Goal: Task Accomplishment & Management: Use online tool/utility

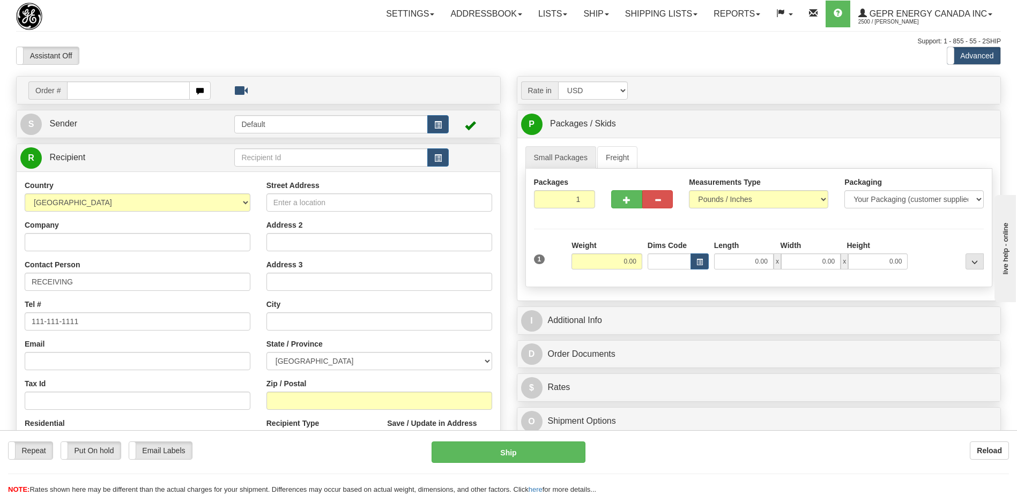
drag, startPoint x: 0, startPoint y: 0, endPoint x: 85, endPoint y: 93, distance: 126.0
type input "86681908"
click at [113, 64] on body "Training Course Close Toggle navigation Settings Shipping Preferences New Recip…" at bounding box center [508, 247] width 1017 height 495
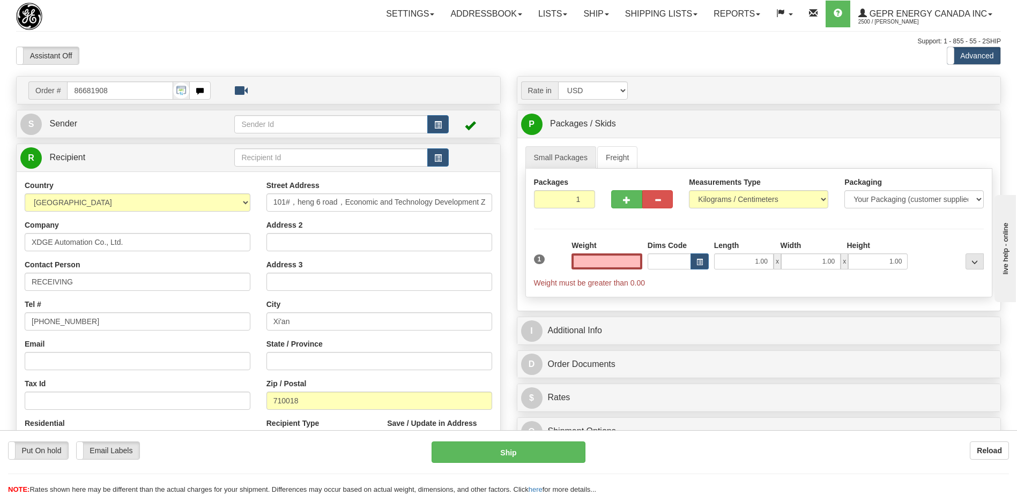
type input "0.00"
drag, startPoint x: 92, startPoint y: 320, endPoint x: -2, endPoint y: 329, distance: 94.8
click at [0, 329] on html "Training Course Close Toggle navigation Settings Shipping Preferences New Sende…" at bounding box center [508, 247] width 1017 height 495
paste input "[PHONE_NUMBER]"
type input "[PHONE_NUMBER]"
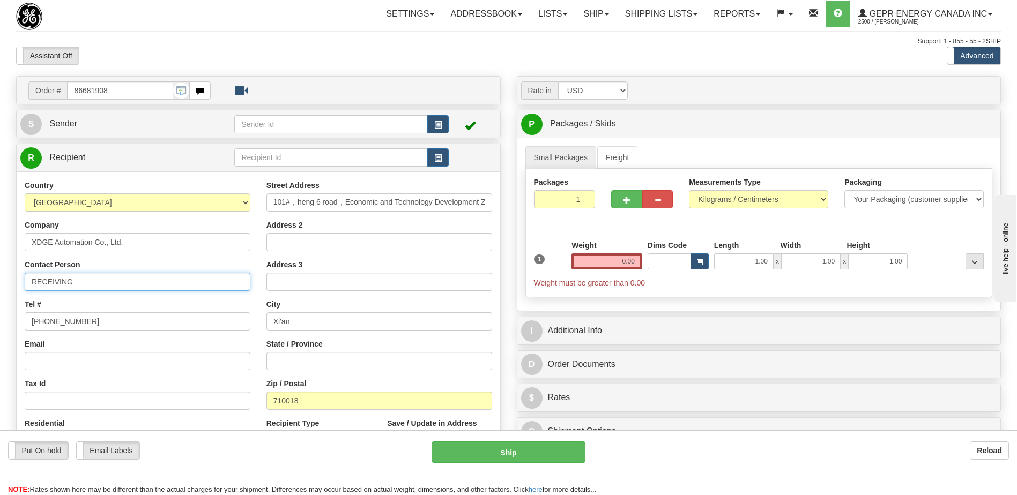
drag, startPoint x: 91, startPoint y: 286, endPoint x: -2, endPoint y: 279, distance: 93.0
click at [0, 279] on html "Training Course Close Toggle navigation Settings Shipping Preferences New Sende…" at bounding box center [508, 247] width 1017 height 495
paste input "Attn: [PERSON_NAME]"
type input "Attn: [PERSON_NAME]"
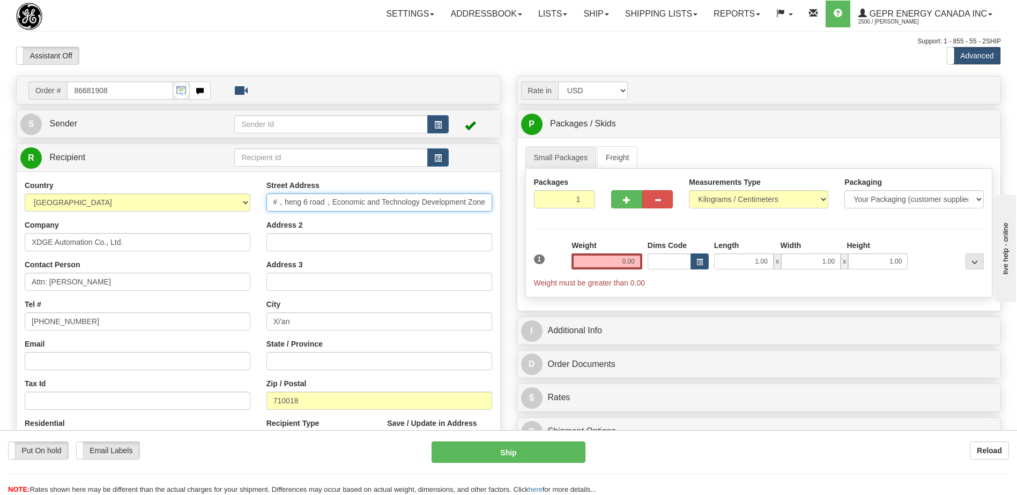
drag, startPoint x: 272, startPoint y: 205, endPoint x: 730, endPoint y: 220, distance: 458.1
click at [730, 76] on div "Order # 86681908" at bounding box center [508, 76] width 1001 height 0
paste input "[STREET_ADDRESS]"
type input "[STREET_ADDRESS]"
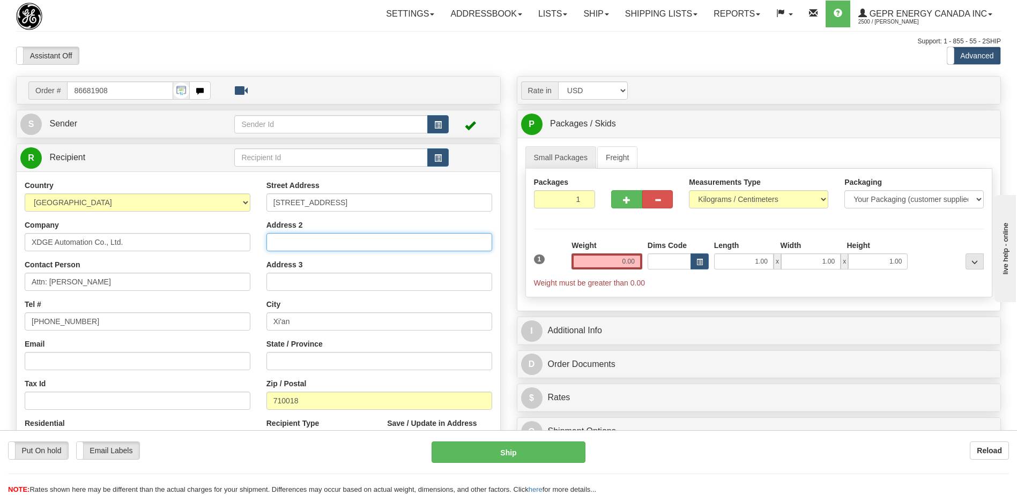
click at [278, 240] on input "Address 2" at bounding box center [379, 242] width 226 height 18
paste input "Economic and Technological Development Zone"
type input "Economic and Technological Development Zone"
click at [224, 424] on div "Residential Yes No" at bounding box center [138, 438] width 242 height 40
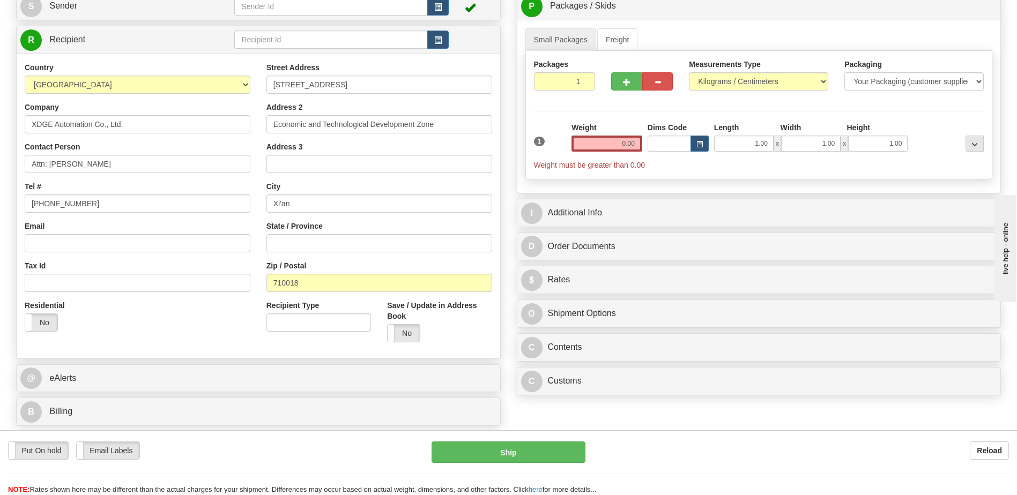
scroll to position [322, 0]
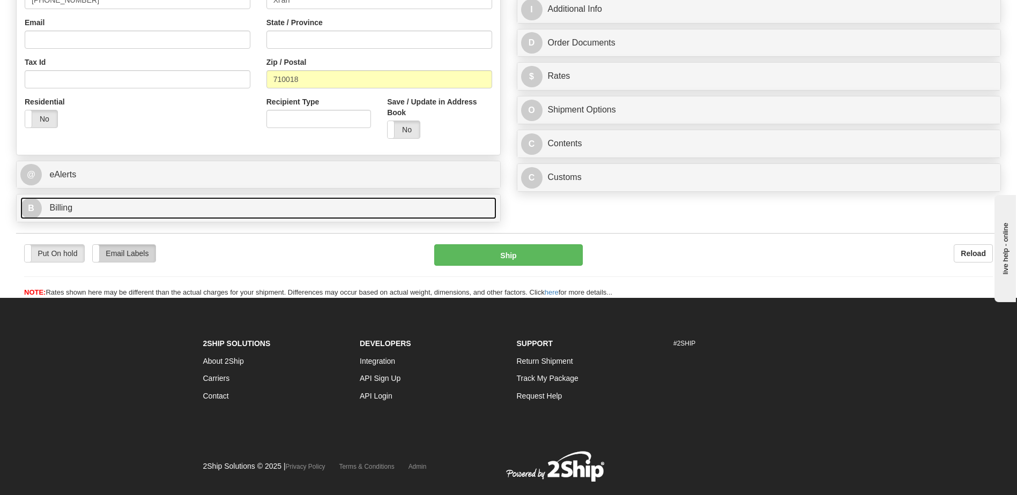
drag, startPoint x: 61, startPoint y: 210, endPoint x: 122, endPoint y: 276, distance: 90.3
click at [61, 210] on span "Billing" at bounding box center [60, 207] width 23 height 9
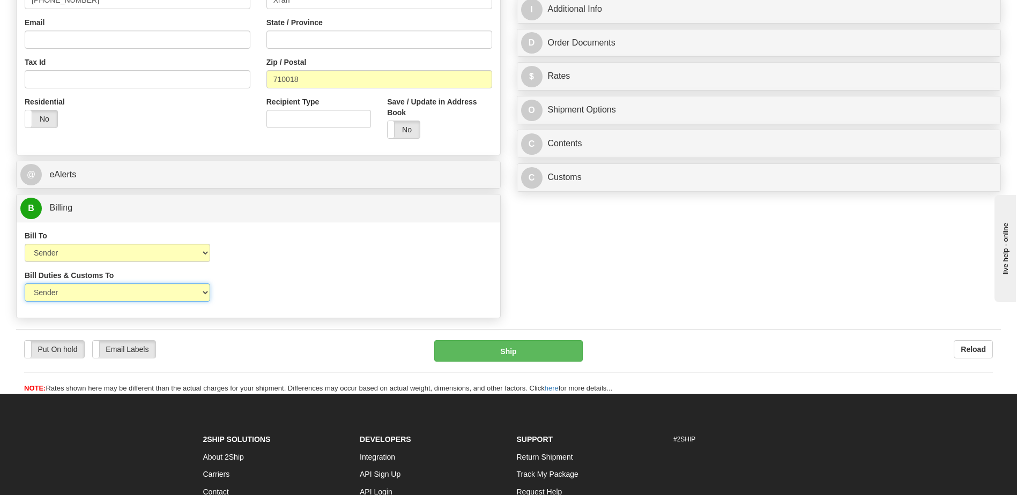
drag, startPoint x: 149, startPoint y: 293, endPoint x: 146, endPoint y: 302, distance: 9.7
click at [149, 293] on select "Sender Recipient Third Party" at bounding box center [118, 293] width 186 height 18
select select "2"
click at [25, 284] on select "Sender Recipient Third Party" at bounding box center [118, 293] width 186 height 18
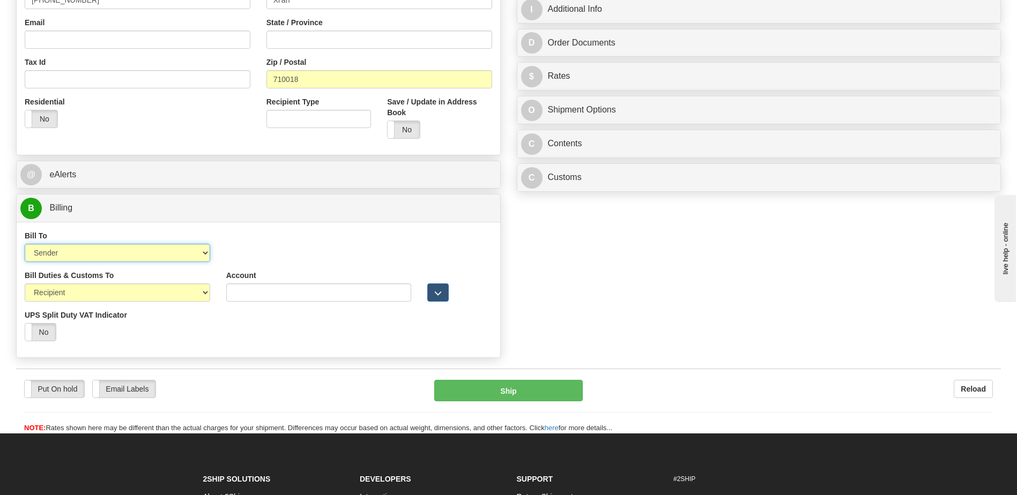
click at [132, 257] on select "Sender Recipient Third Party Collect" at bounding box center [118, 253] width 186 height 18
select select "2"
click at [25, 244] on select "Sender Recipient Third Party Collect" at bounding box center [118, 253] width 186 height 18
click at [240, 253] on input "Account" at bounding box center [319, 253] width 186 height 18
paste input "384344631"
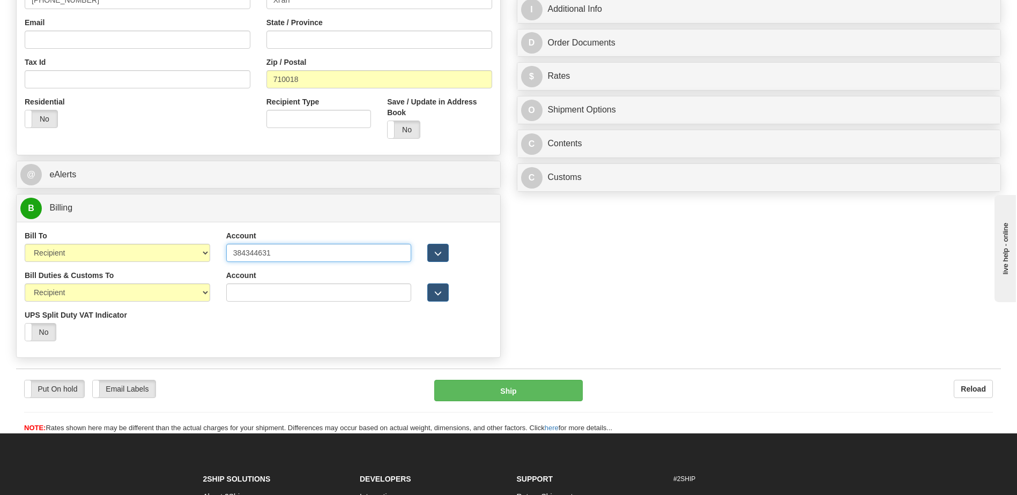
type input "384344631"
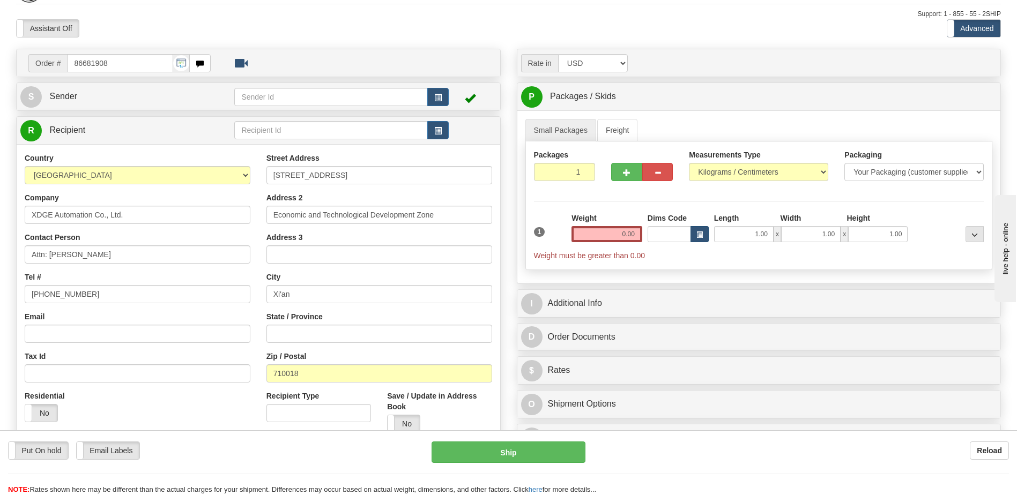
scroll to position [0, 0]
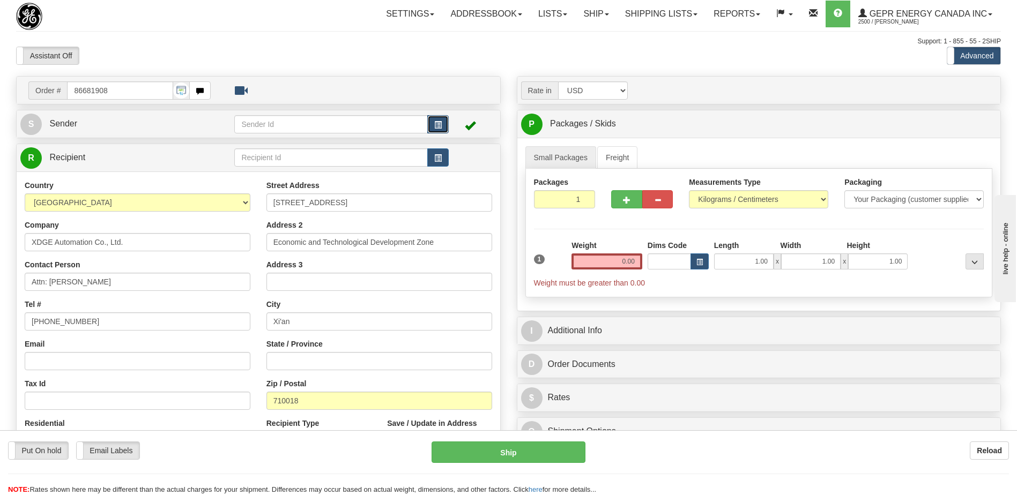
click at [432, 128] on button "button" at bounding box center [437, 124] width 21 height 18
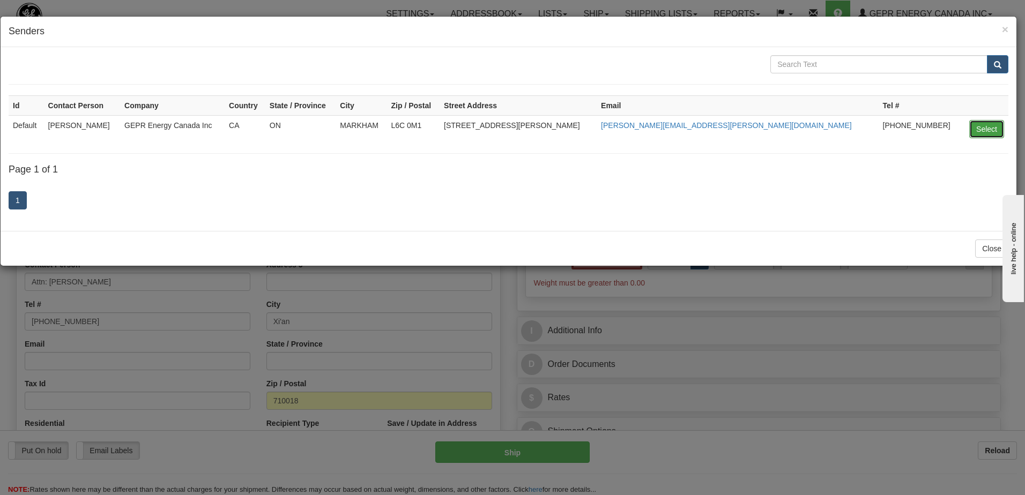
click at [987, 128] on button "Select" at bounding box center [986, 129] width 35 height 18
type input "Default"
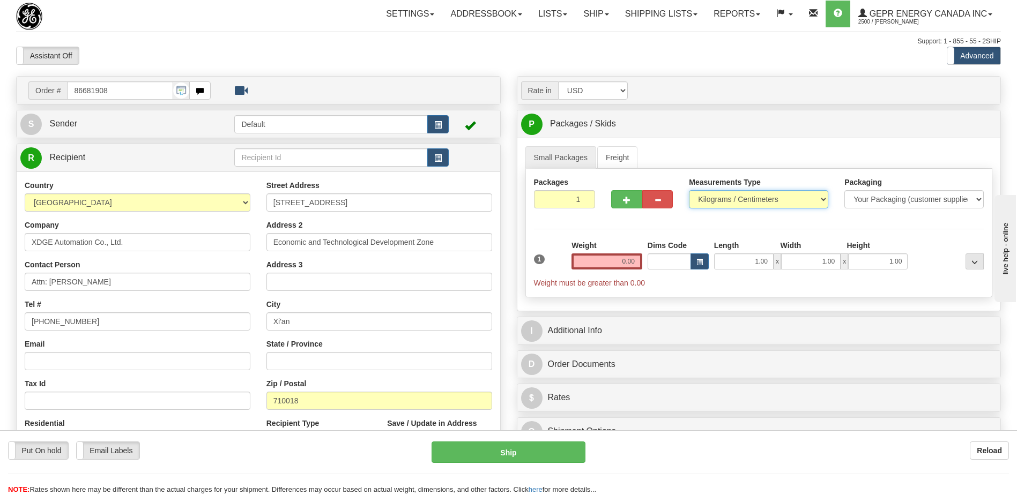
click at [746, 198] on select "Pounds / Inches Kilograms / Centimeters" at bounding box center [758, 199] width 139 height 18
select select "0"
click at [689, 190] on select "Pounds / Inches Kilograms / Centimeters" at bounding box center [758, 199] width 139 height 18
click at [632, 264] on input "0.00" at bounding box center [607, 262] width 71 height 16
click at [632, 264] on input "text" at bounding box center [607, 262] width 71 height 16
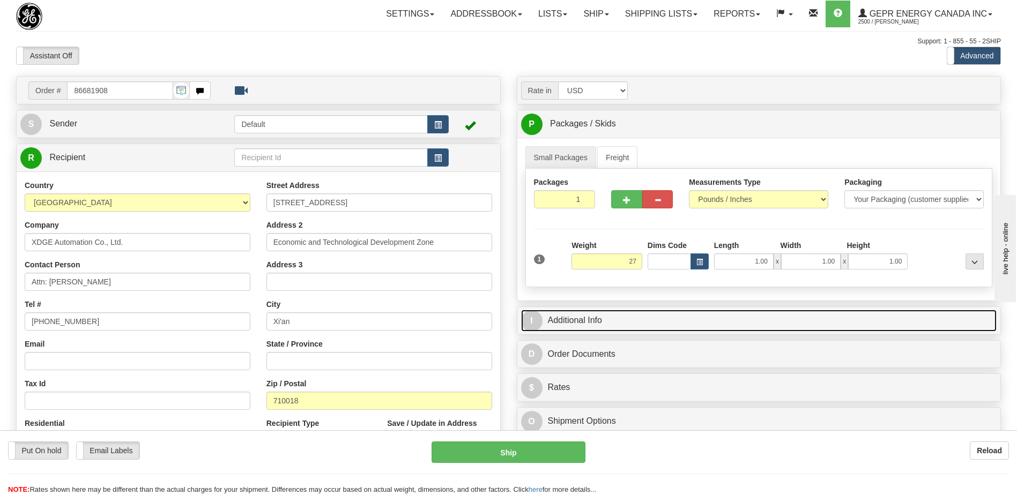
type input "27.00"
click at [704, 323] on link "I Additional Info" at bounding box center [759, 321] width 476 height 22
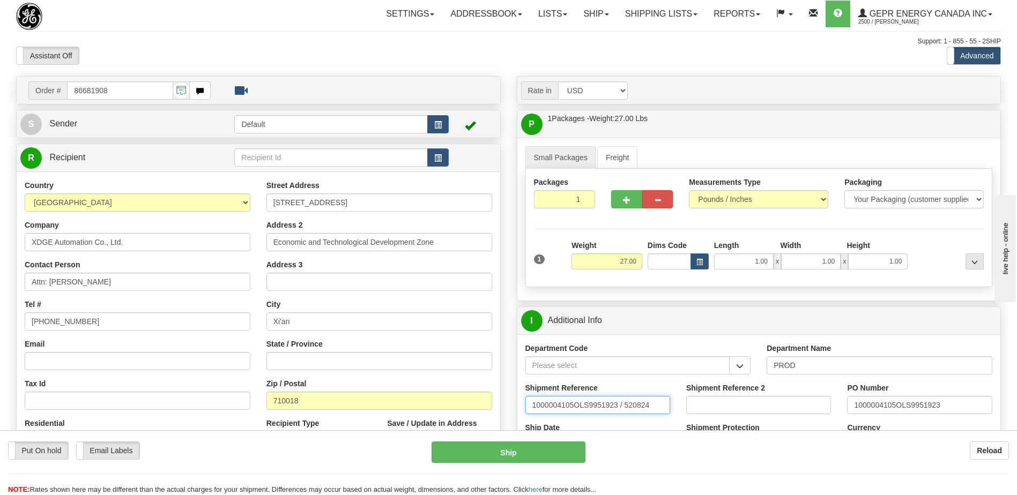
drag, startPoint x: 526, startPoint y: 406, endPoint x: 783, endPoint y: 436, distance: 259.1
type input "5399004158"
drag, startPoint x: 856, startPoint y: 411, endPoint x: 1091, endPoint y: 412, distance: 235.4
click at [1017, 412] on html "Training Course Close Toggle navigation Settings Shipping Preferences New Sende…" at bounding box center [508, 247] width 1017 height 495
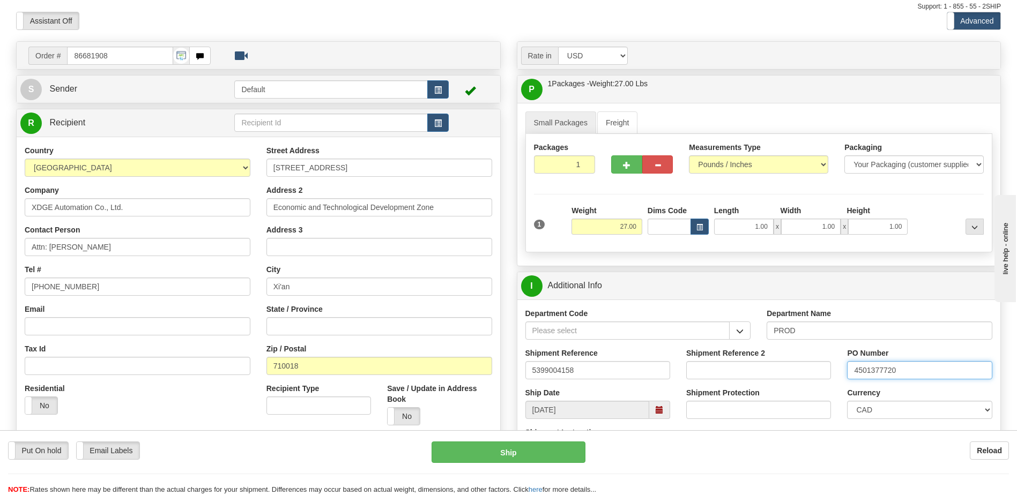
scroll to position [54, 0]
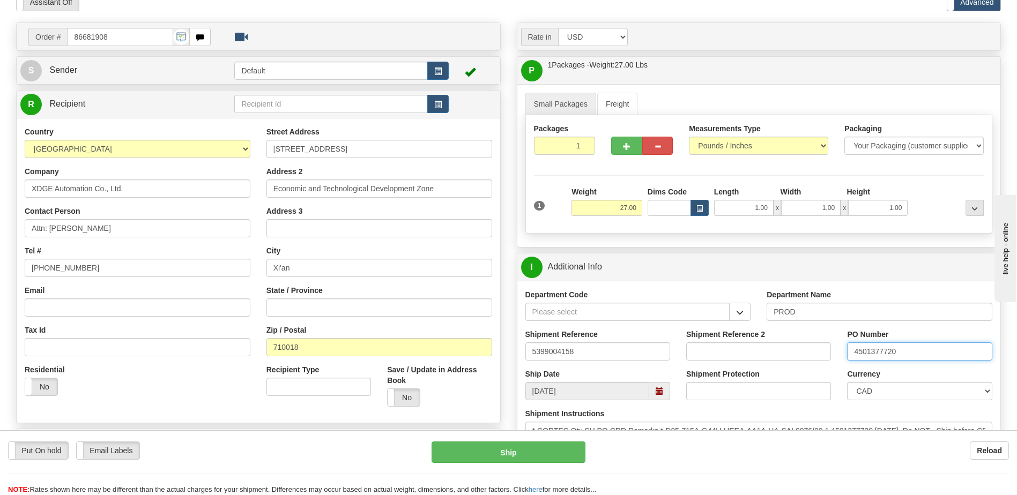
type input "4501377720"
click at [861, 392] on select "CAD USD EUR ZAR [PERSON_NAME] ARN AUD AUS AWG BBD BFR BGN BHD BMD BND BRC BRL C…" at bounding box center [919, 391] width 145 height 18
select select "1"
click at [847, 382] on select "CAD USD EUR ZAR [PERSON_NAME] ARN AUD AUS AWG BBD BFR BGN BHD BMD BND BRC BRL C…" at bounding box center [919, 391] width 145 height 18
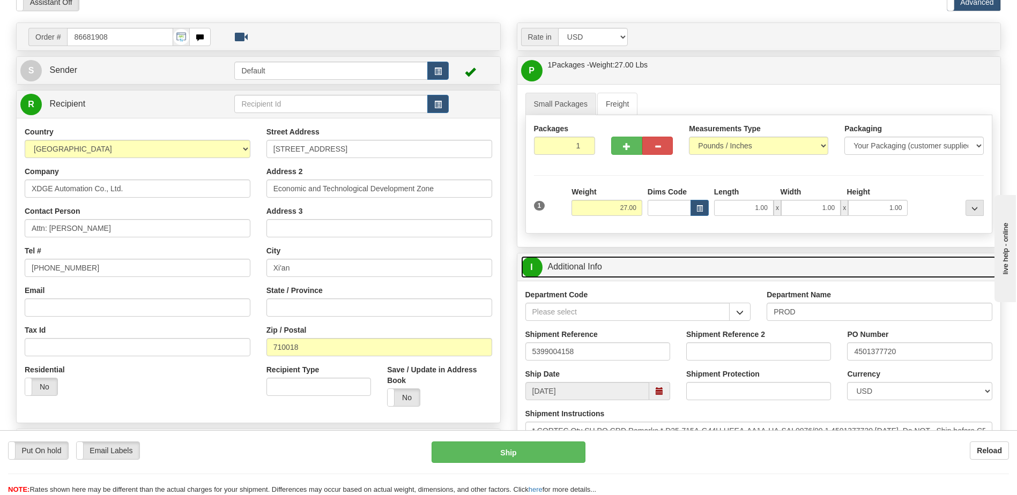
click at [657, 272] on link "I Additional Info" at bounding box center [759, 267] width 476 height 22
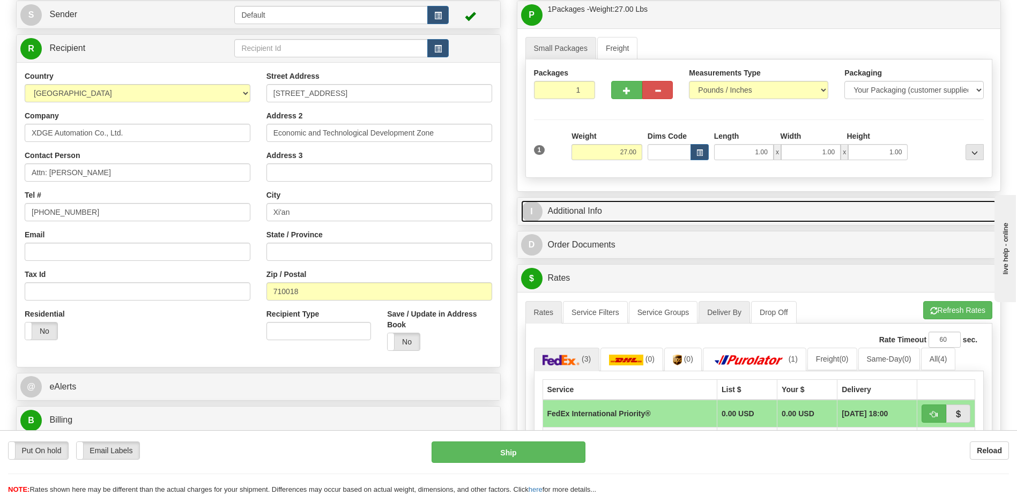
scroll to position [161, 0]
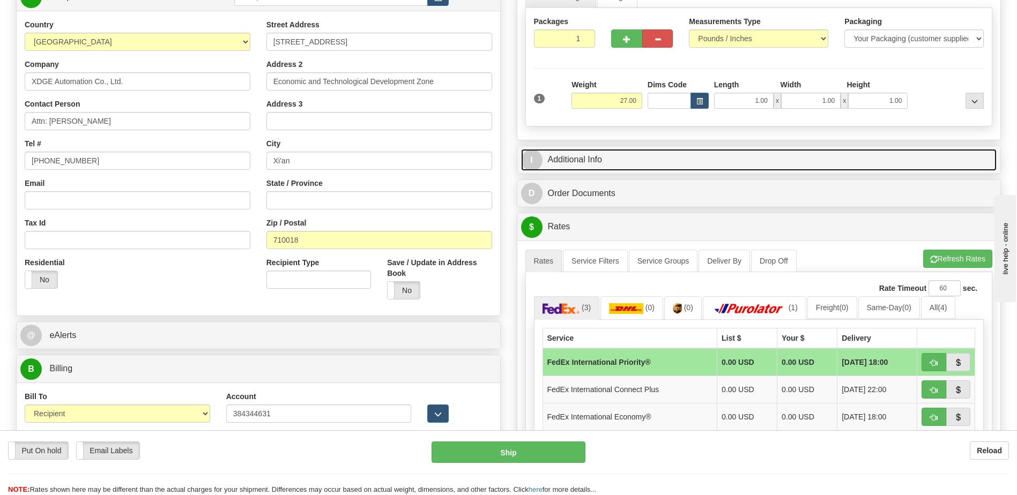
click at [602, 152] on link "I Additional Info" at bounding box center [759, 160] width 476 height 22
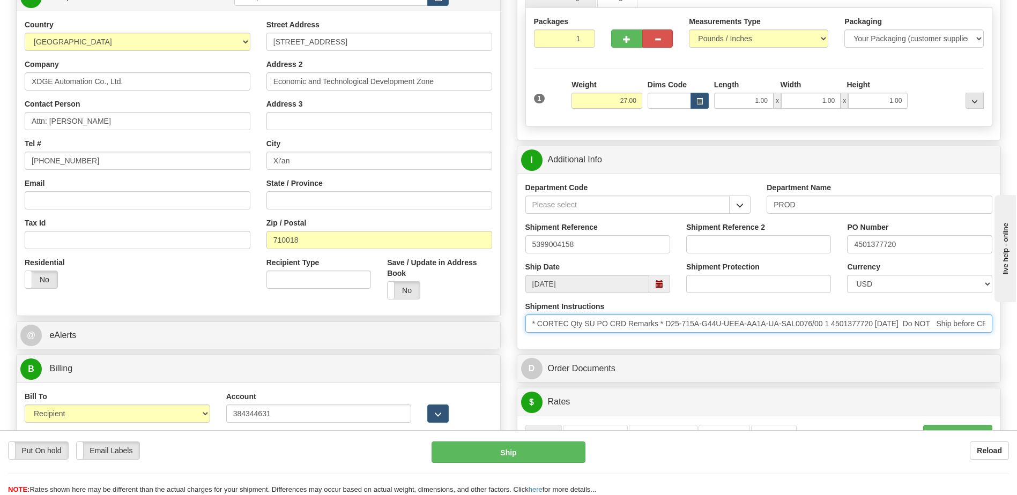
scroll to position [0, 537]
drag, startPoint x: 530, startPoint y: 319, endPoint x: 1320, endPoint y: 316, distance: 790.3
click at [1017, 316] on html "Training Course Close Toggle navigation Settings Shipping Preferences New Sende…" at bounding box center [508, 86] width 1017 height 495
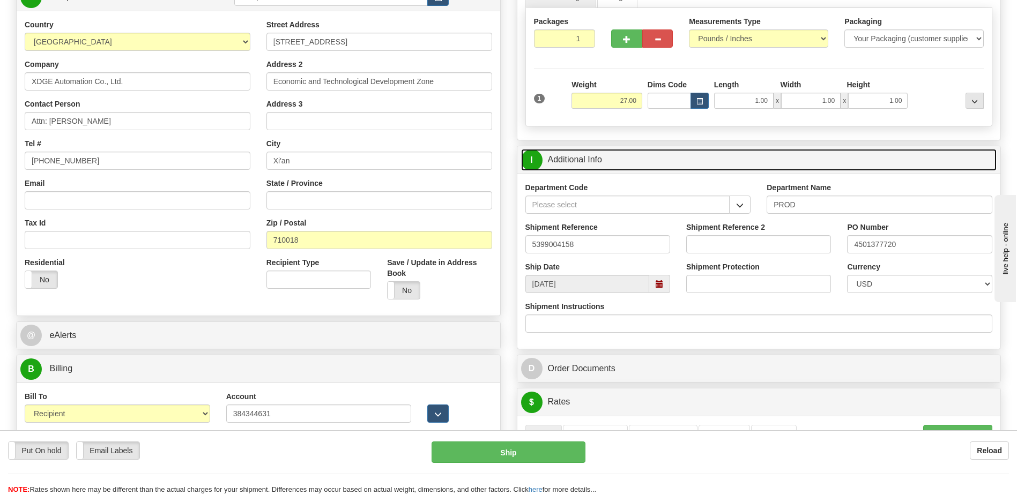
click at [605, 162] on link "I Additional Info" at bounding box center [759, 160] width 476 height 22
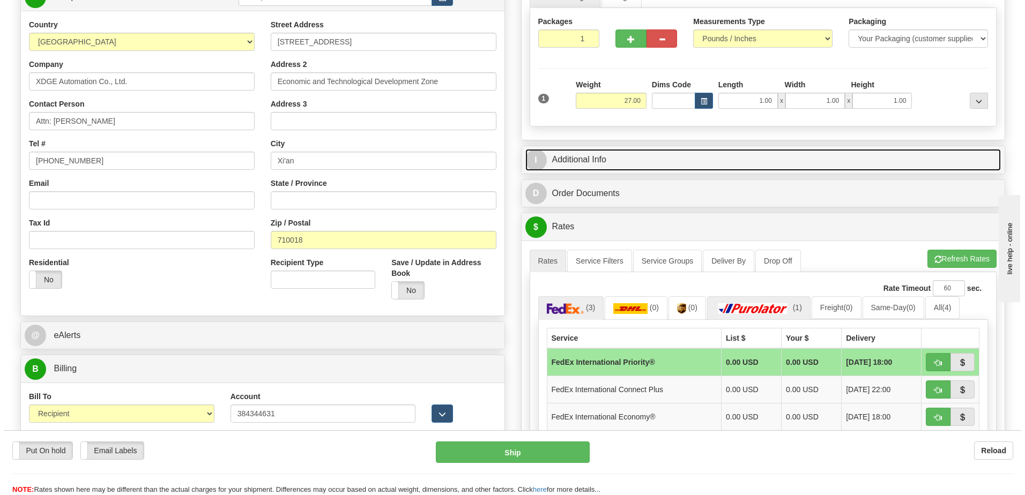
scroll to position [322, 0]
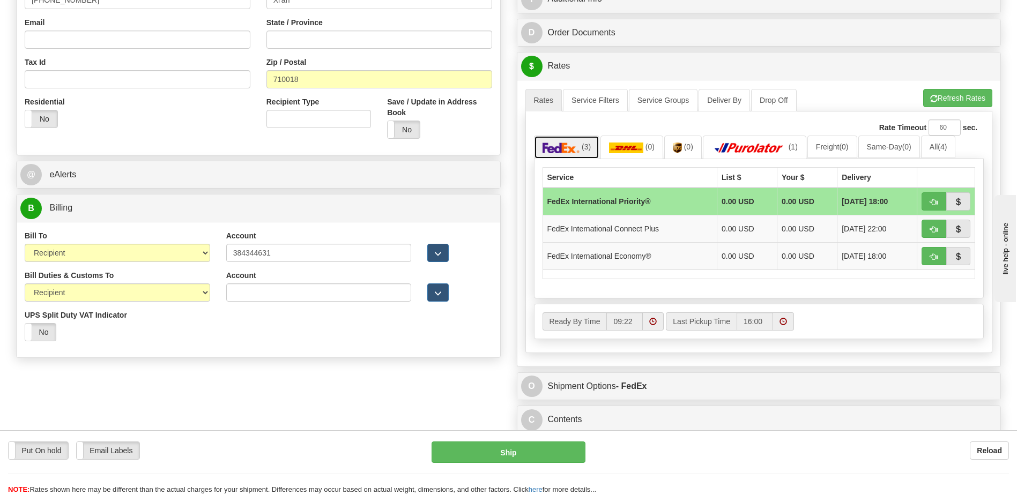
click at [569, 151] on img at bounding box center [562, 148] width 38 height 11
click at [930, 202] on span "button" at bounding box center [934, 202] width 8 height 7
type input "01"
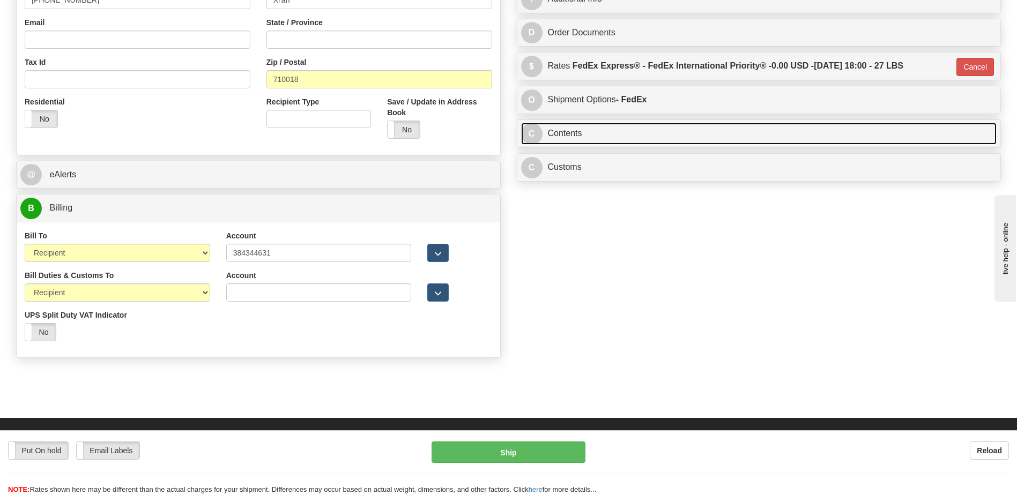
click at [554, 135] on link "C Contents" at bounding box center [759, 134] width 476 height 22
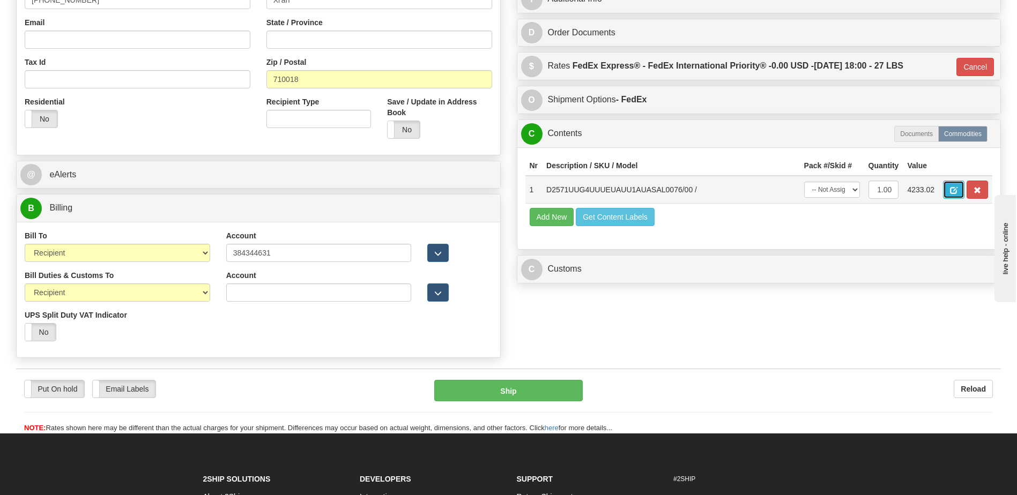
click at [948, 193] on button "button" at bounding box center [953, 190] width 21 height 18
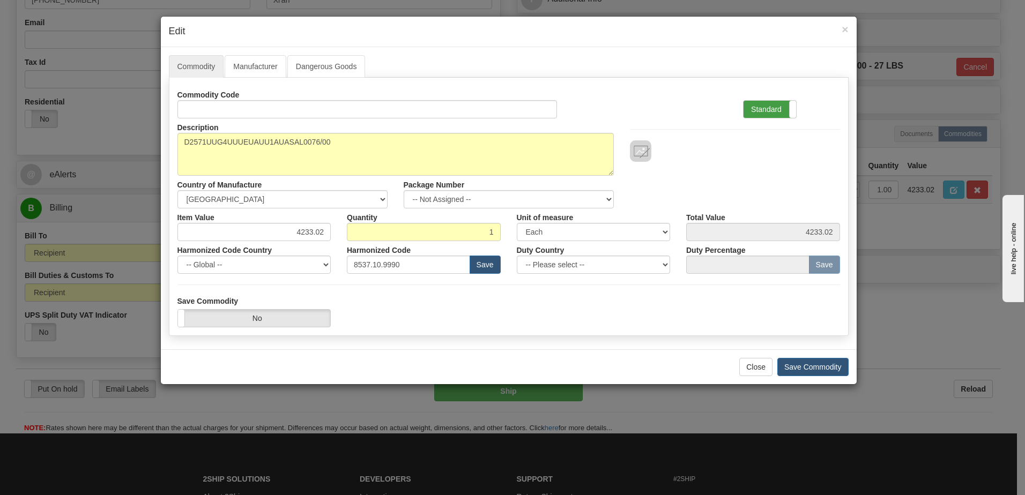
click at [756, 105] on label "Standard" at bounding box center [770, 109] width 53 height 17
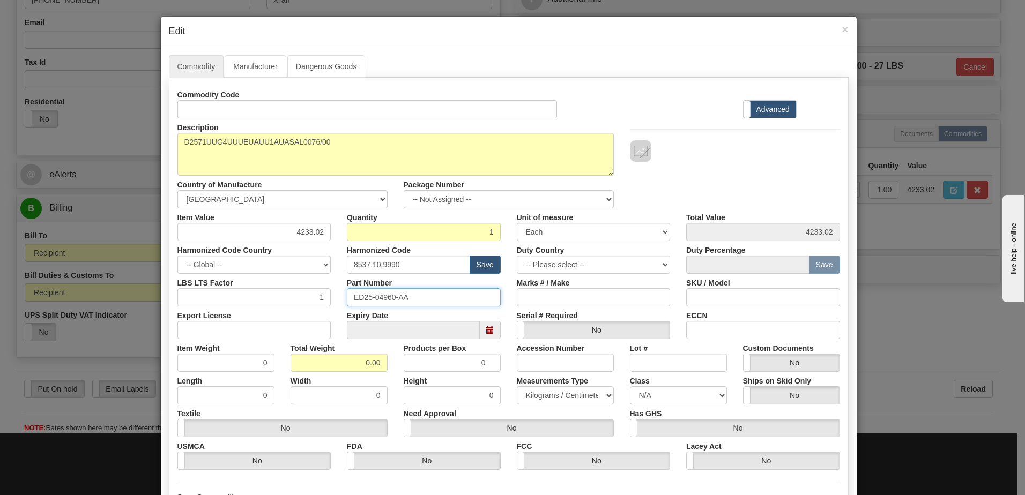
drag, startPoint x: 421, startPoint y: 298, endPoint x: 303, endPoint y: 300, distance: 118.5
click at [303, 300] on div "LBS LTS Factor 1 Part Number ED25-04960-[PERSON_NAME] # / Make SKU / Model" at bounding box center [508, 290] width 679 height 33
click at [376, 300] on input "ED25-04960-AA" at bounding box center [424, 297] width 154 height 18
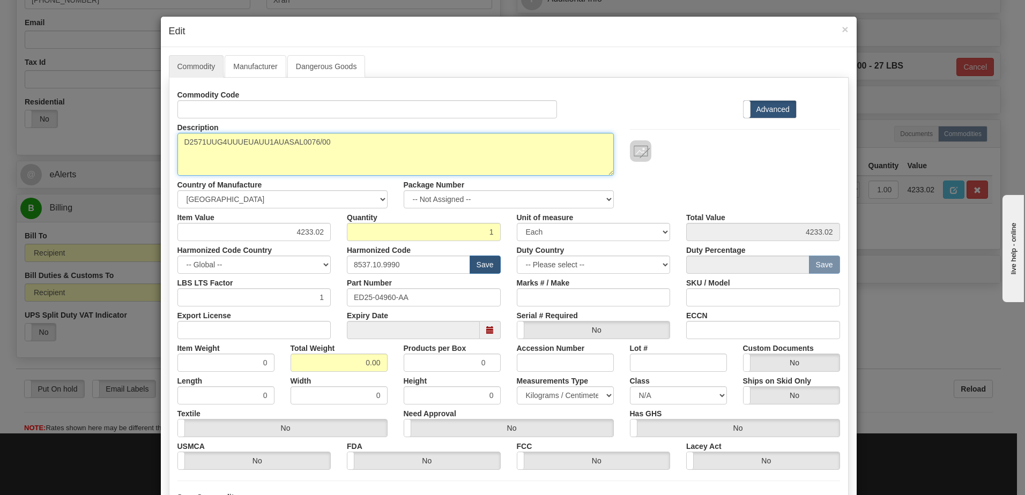
click at [343, 142] on textarea "D2571UUG4UUUEUAUU1AUASAL0076/00" at bounding box center [395, 154] width 436 height 43
paste textarea "ED25-04960-AA"
type textarea "D2571UUG4UUUEUAUU1AUASAL0076/00 P/N ED25-04960-AA"
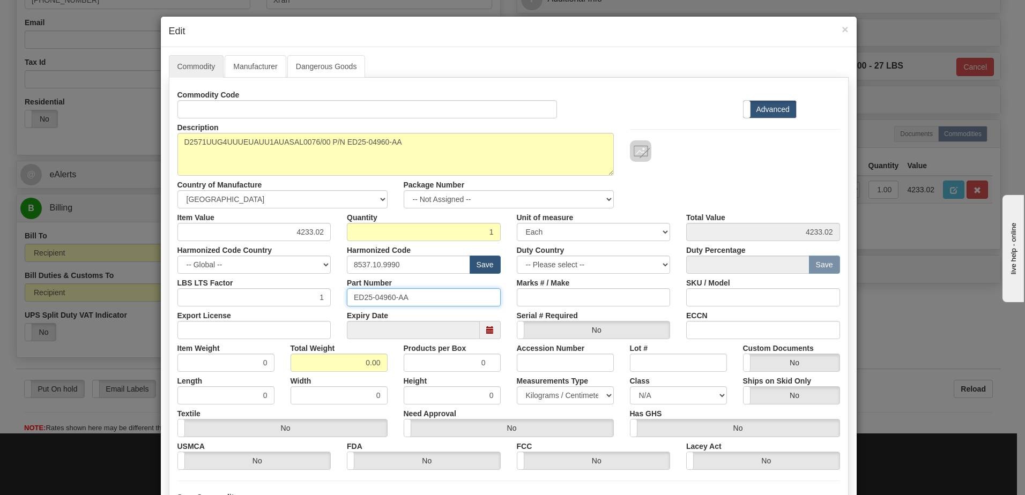
drag, startPoint x: 421, startPoint y: 288, endPoint x: 92, endPoint y: 278, distance: 329.3
click at [103, 290] on div "× Edit Commodity Manufacturer Dangerous Goods Commodity Code Standard Advanced …" at bounding box center [512, 247] width 1025 height 495
drag, startPoint x: 418, startPoint y: 365, endPoint x: 443, endPoint y: 368, distance: 24.9
click at [443, 368] on div "Item Weight 0 Total Weight 0.00 Products per Box 0 Accession Number Lot # Custo…" at bounding box center [508, 355] width 679 height 33
type input "1"
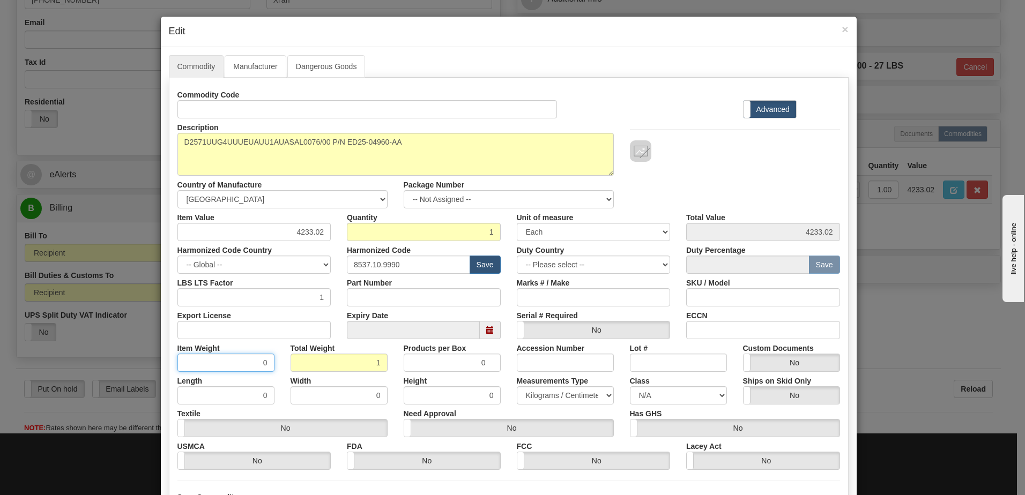
type input "1.0000"
click at [225, 362] on input "1.0000" at bounding box center [225, 363] width 97 height 18
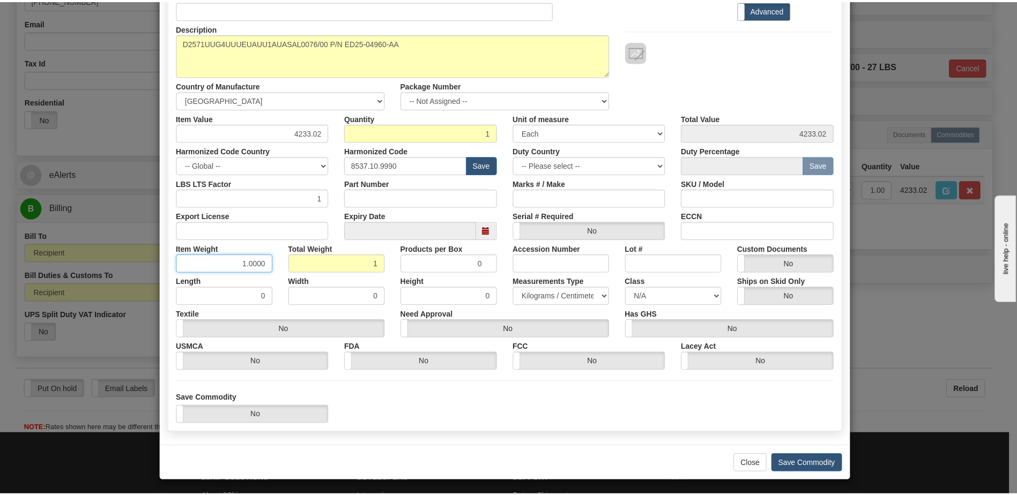
scroll to position [102, 0]
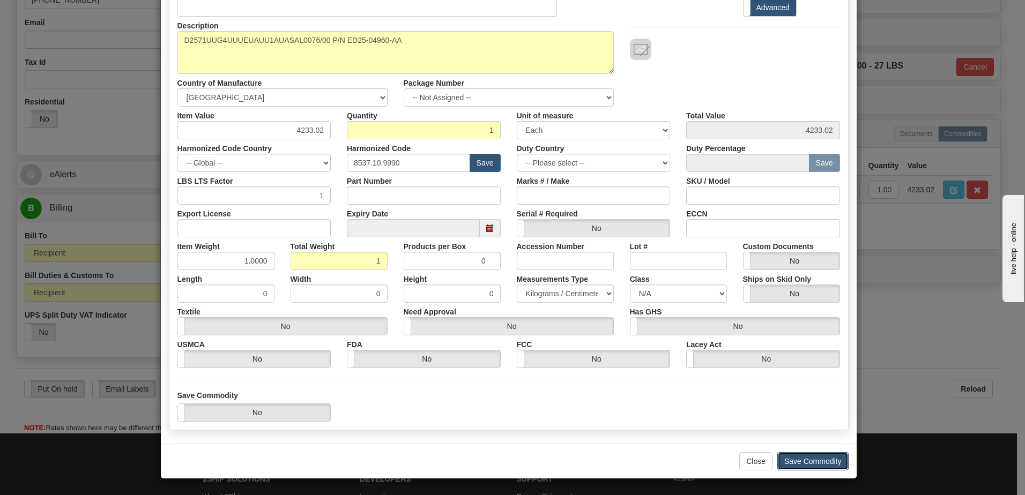
click at [792, 461] on button "Save Commodity" at bounding box center [812, 462] width 71 height 18
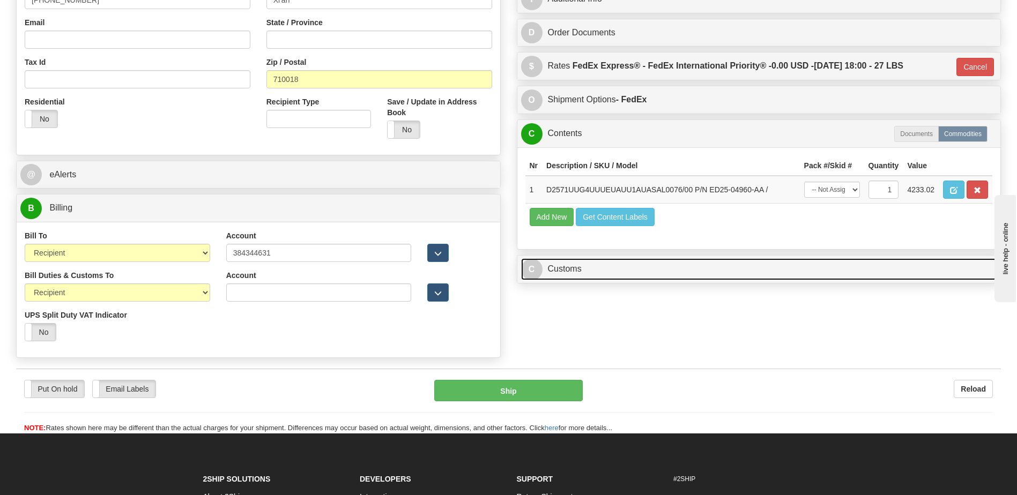
drag, startPoint x: 604, startPoint y: 273, endPoint x: 603, endPoint y: 246, distance: 27.9
click at [604, 273] on link "C Customs" at bounding box center [759, 269] width 476 height 22
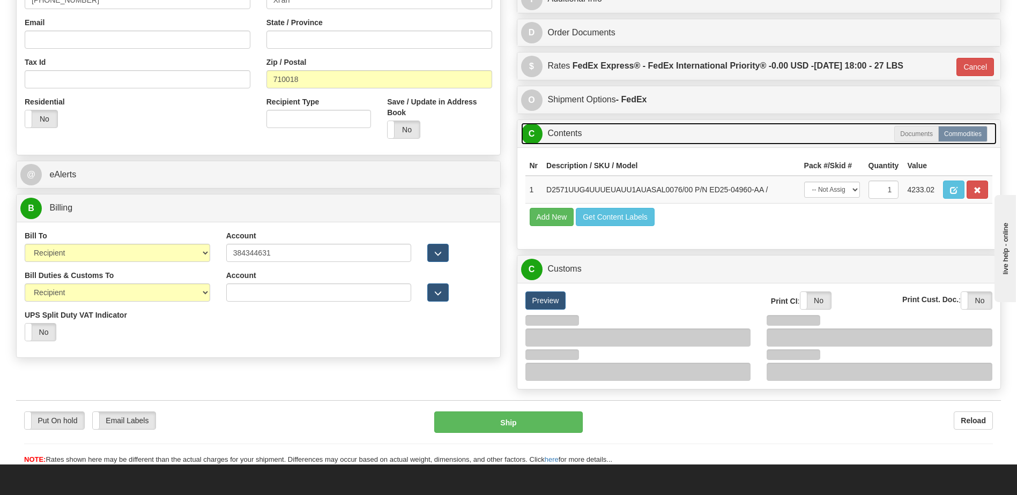
click at [592, 137] on link "C Contents" at bounding box center [759, 134] width 476 height 22
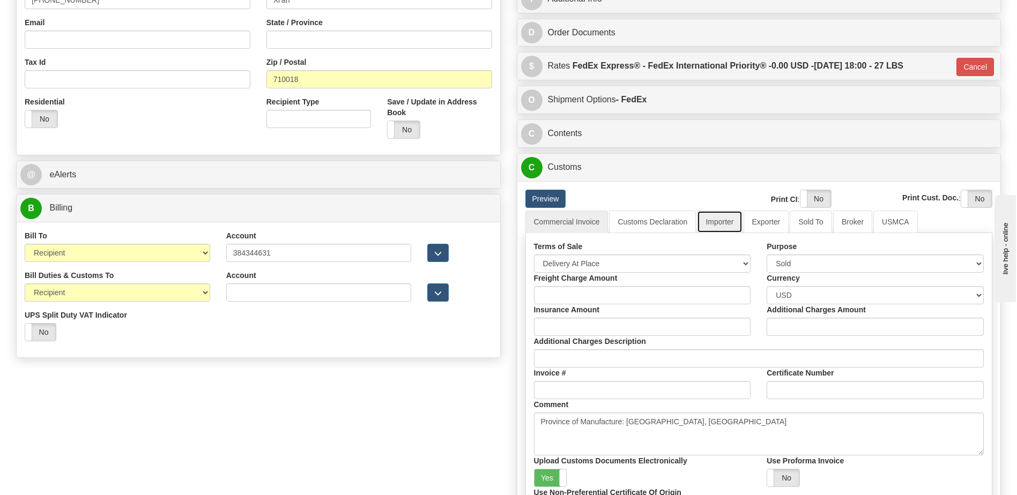
click at [720, 227] on link "Importer" at bounding box center [719, 222] width 45 height 23
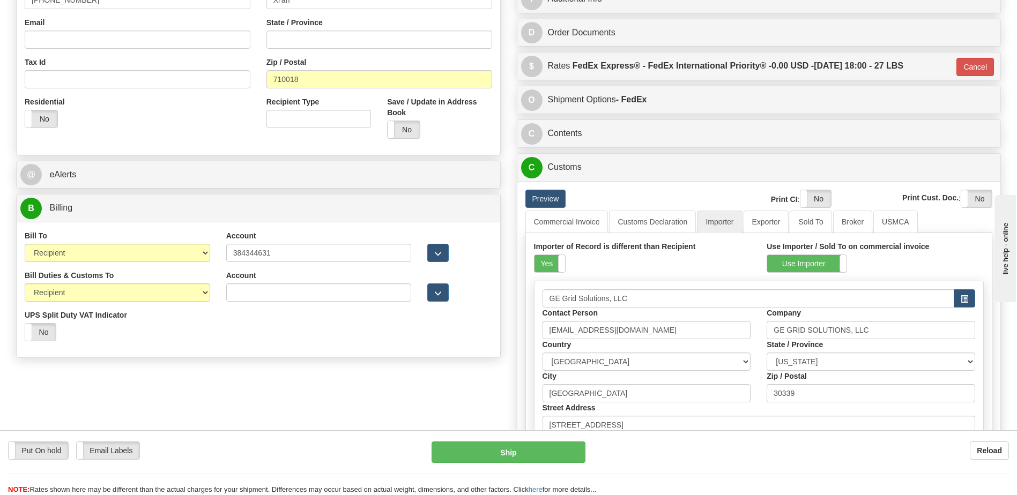
drag, startPoint x: 550, startPoint y: 265, endPoint x: 610, endPoint y: 240, distance: 64.8
click at [550, 265] on label "Yes" at bounding box center [550, 263] width 31 height 17
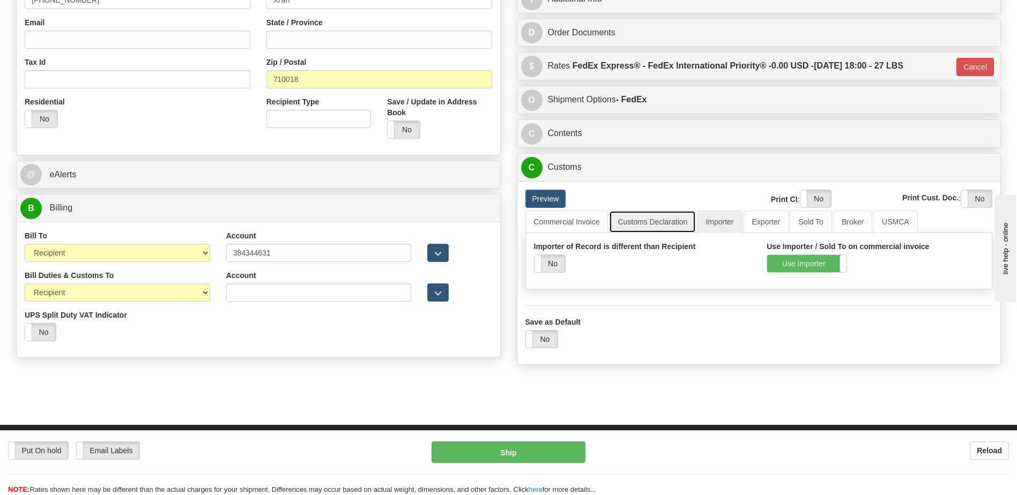
click at [629, 221] on link "Customs Declaration" at bounding box center [652, 222] width 87 height 23
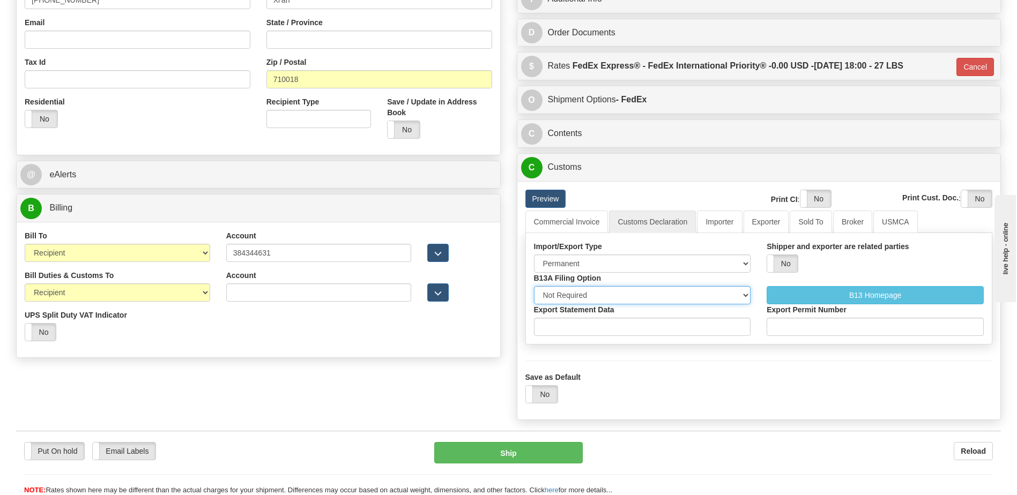
click at [613, 294] on select "Not Required Manual Electronic Summary Reporting" at bounding box center [642, 295] width 217 height 18
select select "3"
click at [534, 286] on select "Not Required Manual Electronic Summary Reporting" at bounding box center [642, 295] width 217 height 18
click at [588, 330] on input "Export Statement Data" at bounding box center [642, 327] width 217 height 18
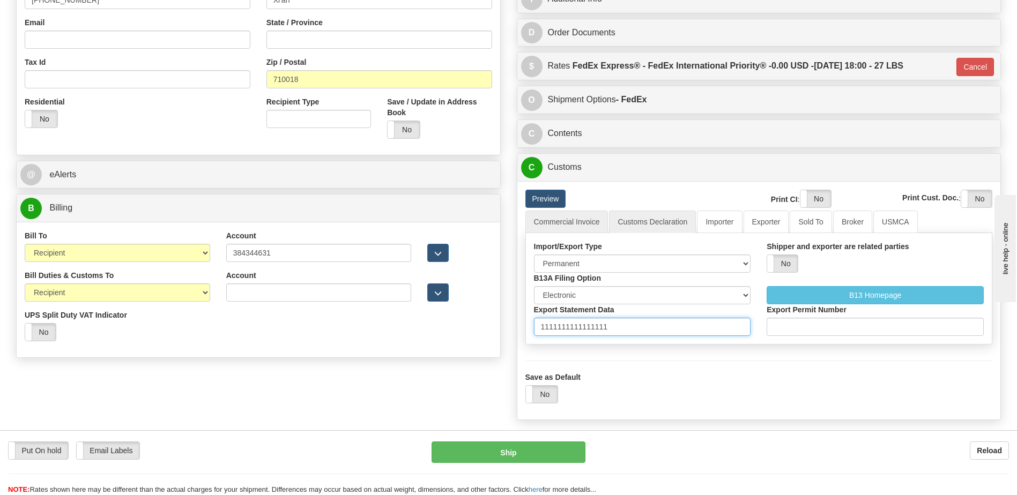
type input "1111111111111111"
click at [582, 226] on link "Commercial Invoice" at bounding box center [566, 222] width 83 height 23
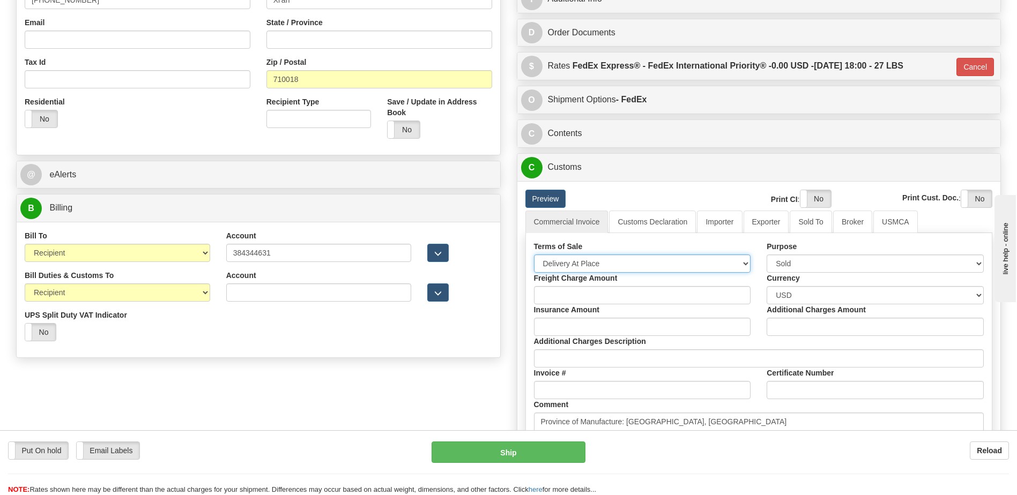
click at [597, 261] on select "Free Carrier Free On Board Ex Works Delivered Duty Unpaid Delivered Duty Paid C…" at bounding box center [642, 264] width 217 height 18
select select "7"
click at [534, 255] on select "Free Carrier Free On Board Ex Works Delivered Duty Unpaid Delivered Duty Paid C…" at bounding box center [642, 264] width 217 height 18
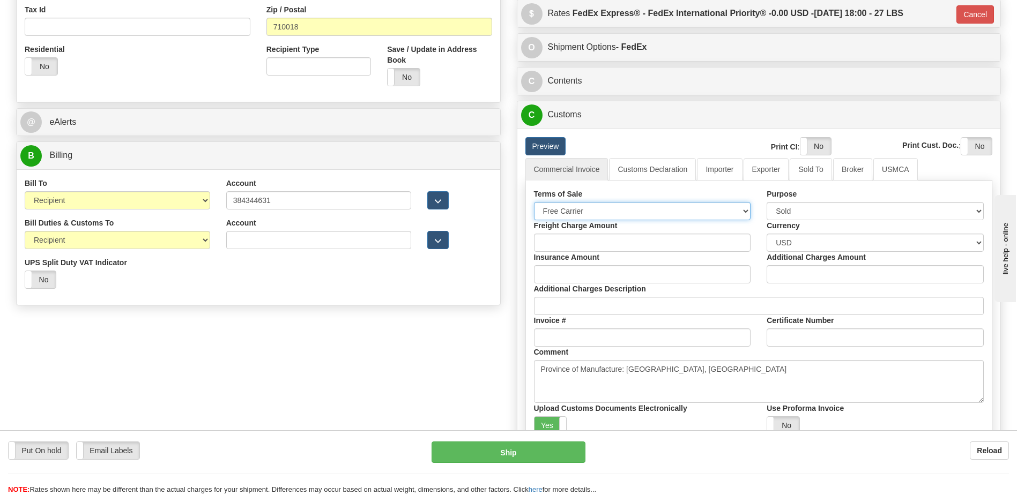
scroll to position [483, 0]
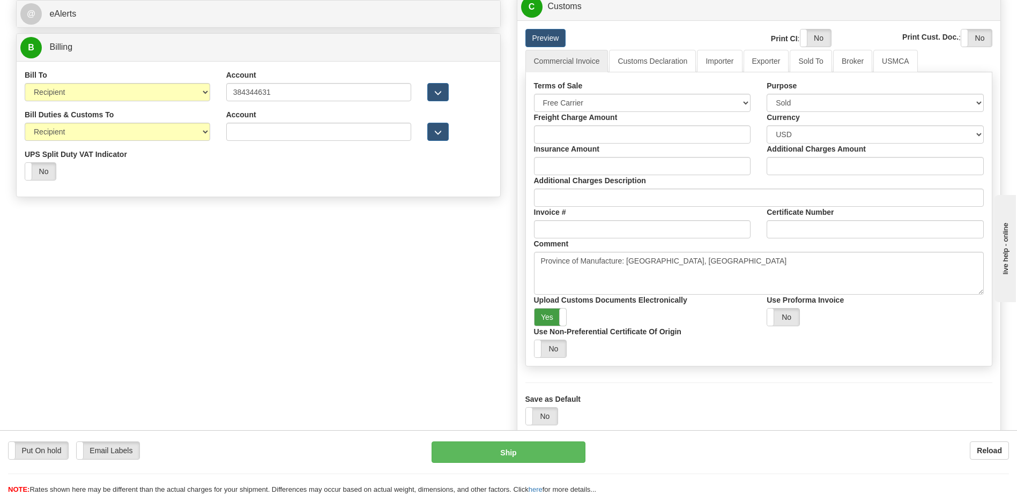
click at [551, 316] on label "Yes" at bounding box center [551, 317] width 32 height 17
click at [809, 40] on label "Yes" at bounding box center [815, 37] width 31 height 17
click at [974, 42] on label "Yes" at bounding box center [976, 37] width 31 height 17
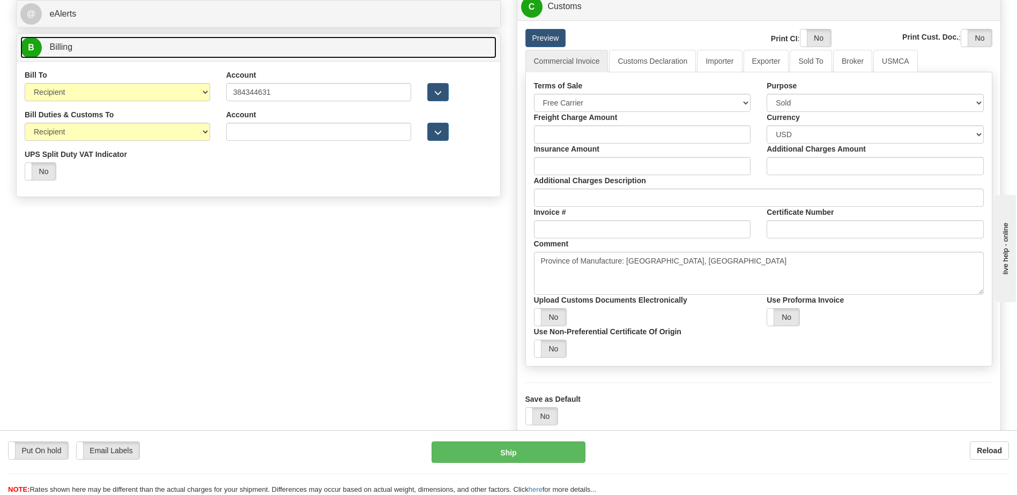
click at [73, 54] on link "B Billing" at bounding box center [258, 47] width 476 height 22
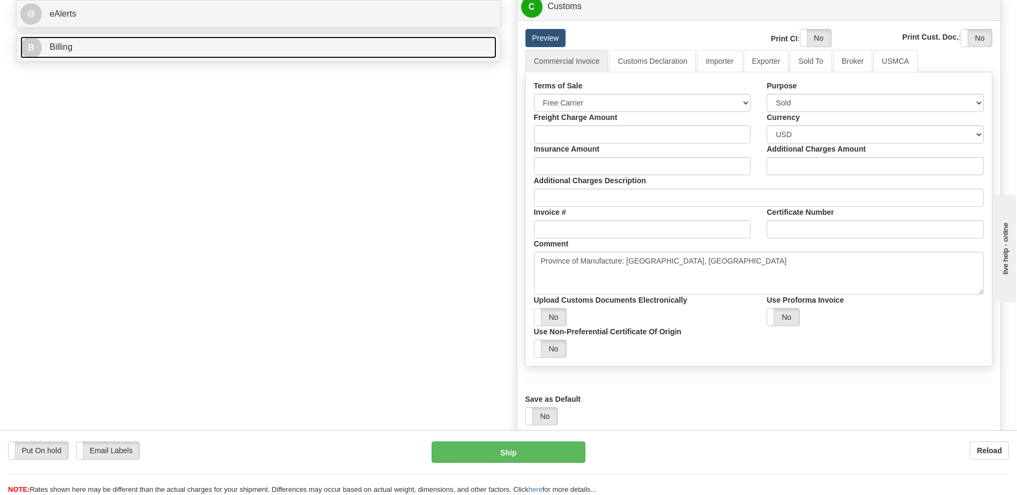
click at [120, 46] on link "B Billing" at bounding box center [258, 47] width 476 height 22
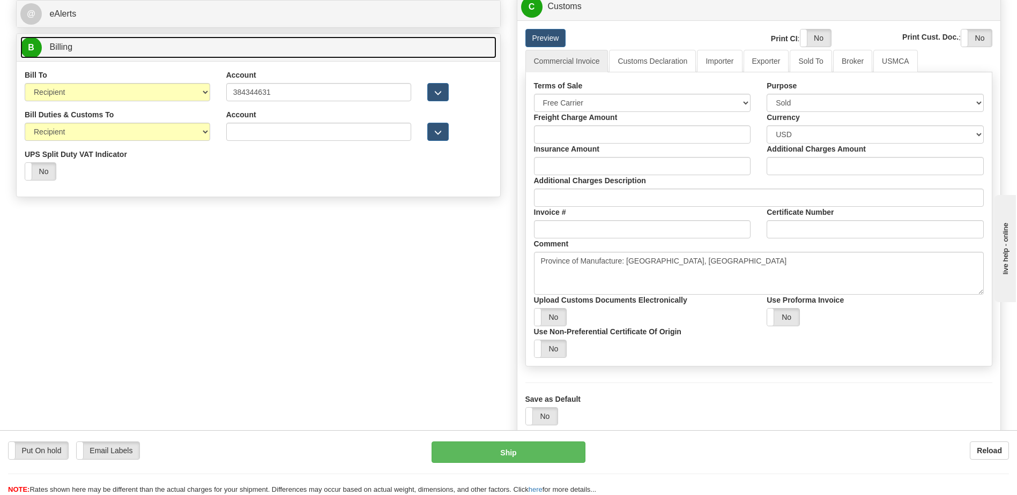
click at [120, 46] on link "B Billing" at bounding box center [258, 47] width 476 height 22
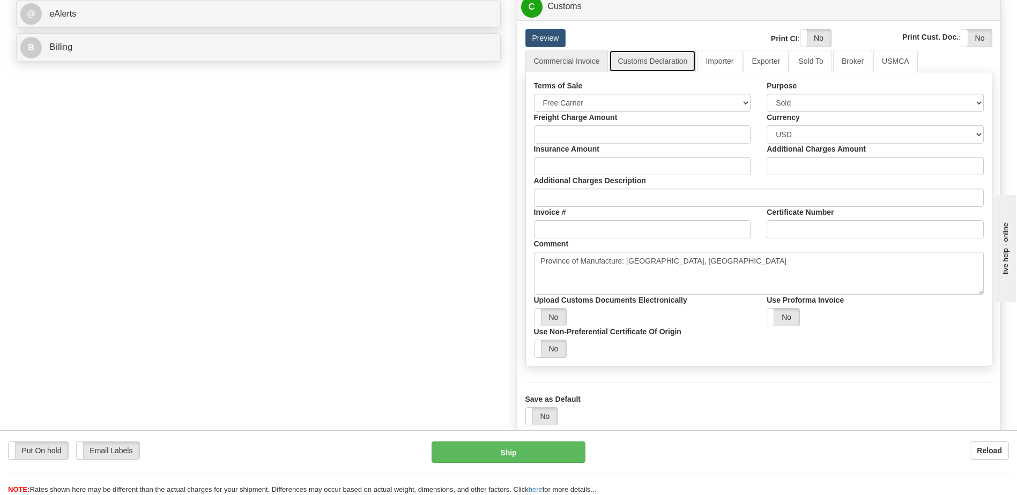
click at [665, 65] on link "Customs Declaration" at bounding box center [652, 61] width 87 height 23
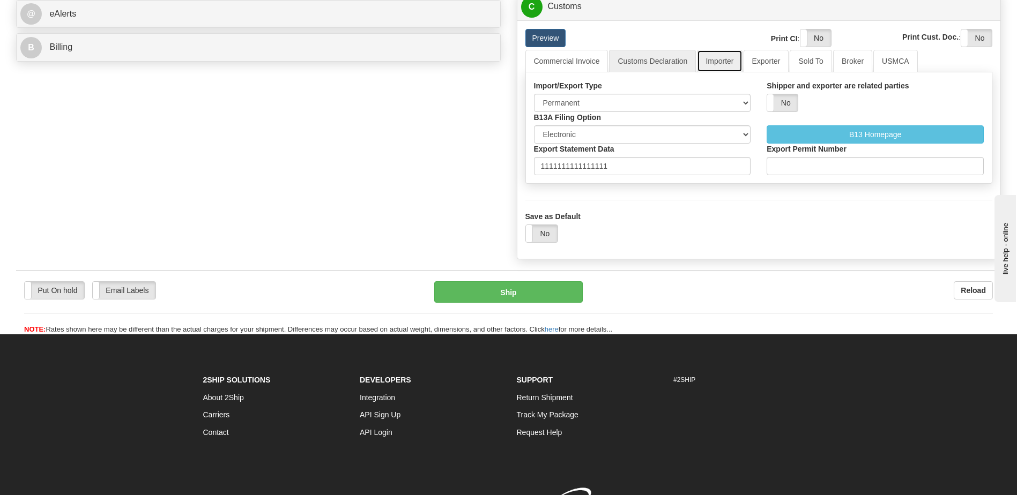
click at [716, 60] on link "Importer" at bounding box center [719, 61] width 45 height 23
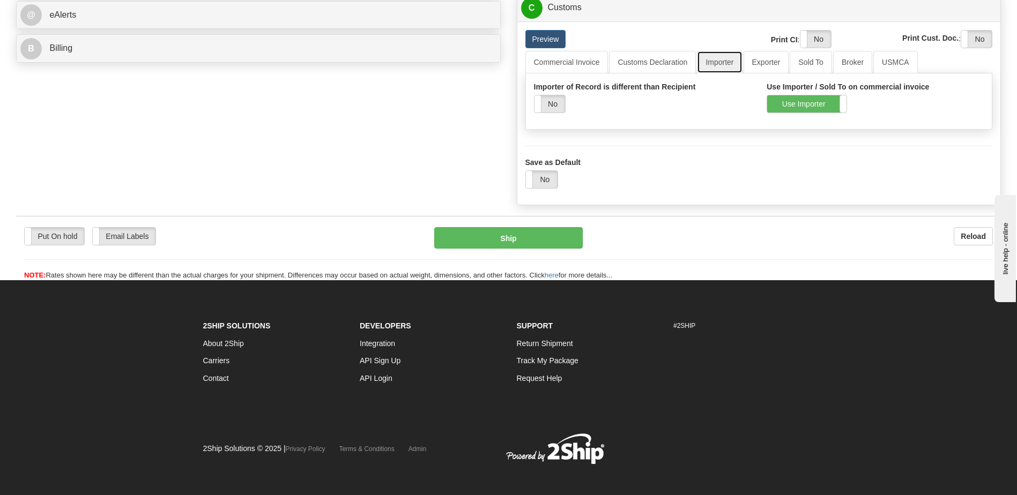
scroll to position [322, 0]
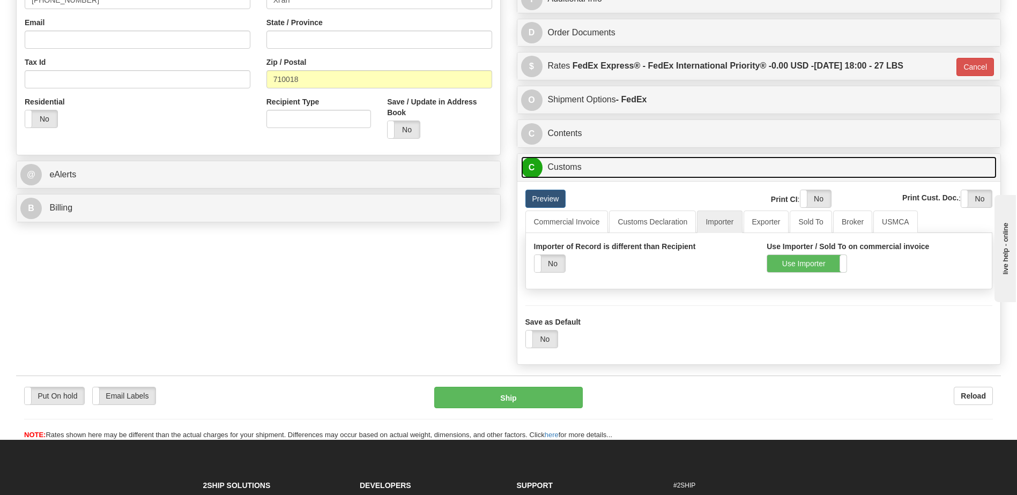
click at [573, 175] on link "C Customs" at bounding box center [759, 168] width 476 height 22
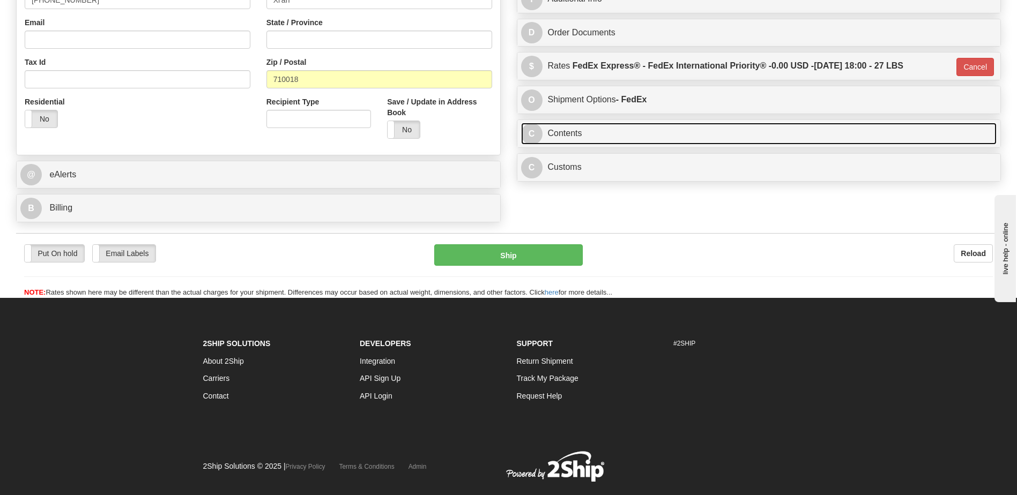
click at [573, 136] on link "C Contents" at bounding box center [759, 134] width 476 height 22
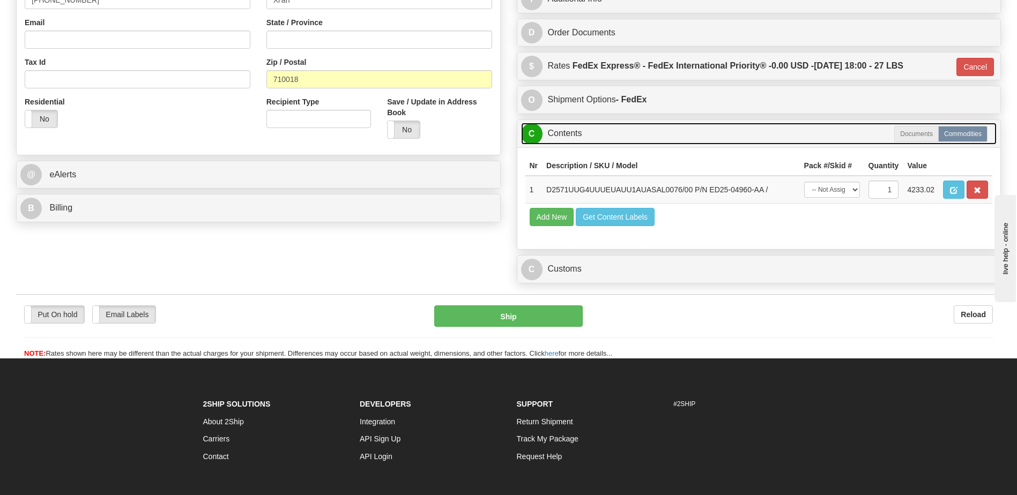
click at [573, 128] on link "C Contents" at bounding box center [759, 134] width 476 height 22
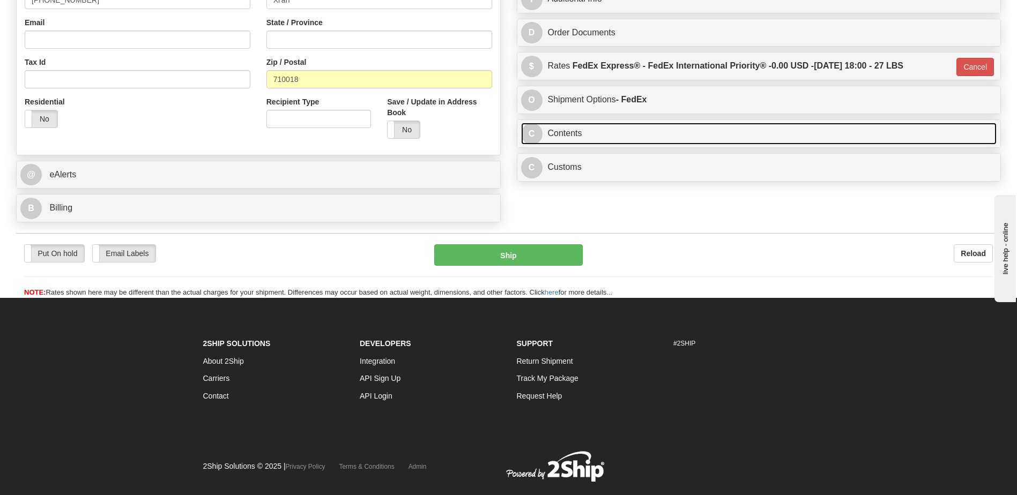
scroll to position [107, 0]
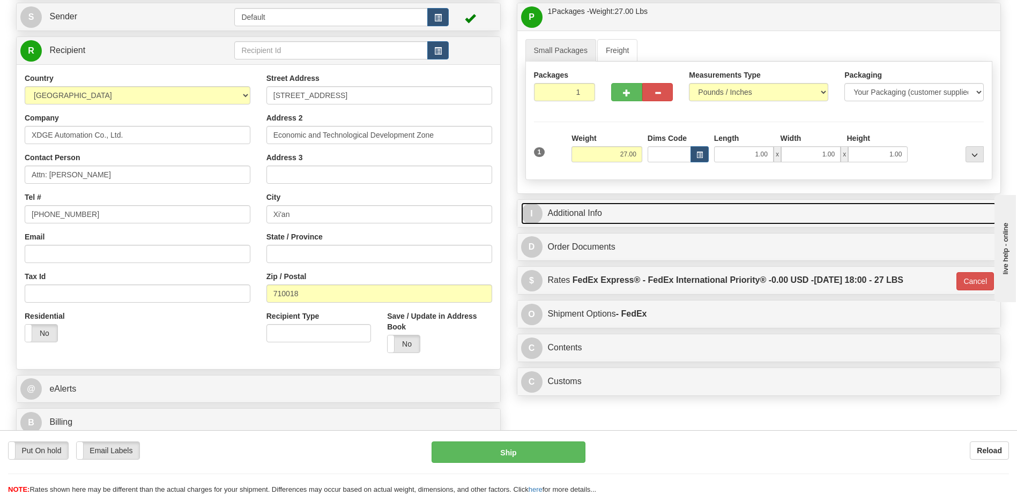
click at [569, 212] on link "I Additional Info" at bounding box center [759, 214] width 476 height 22
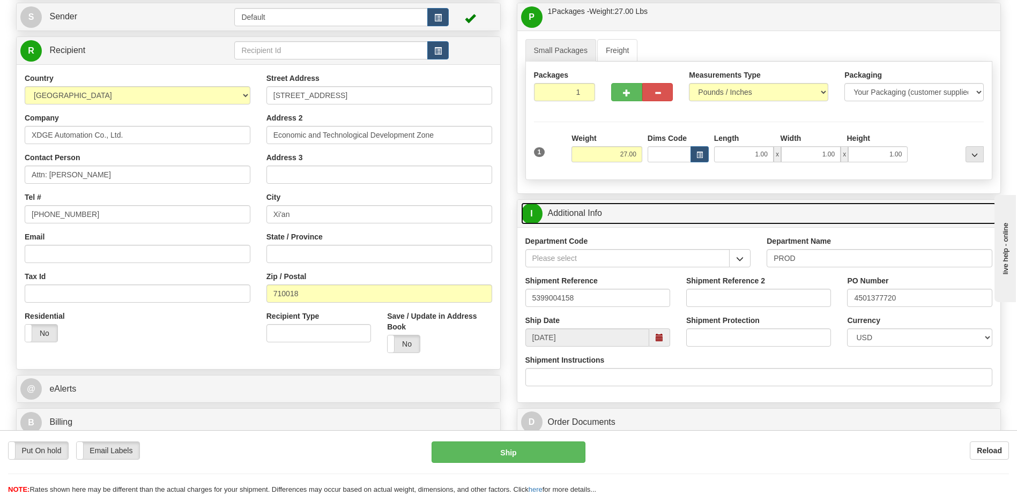
click at [569, 212] on link "I Additional Info" at bounding box center [759, 214] width 476 height 22
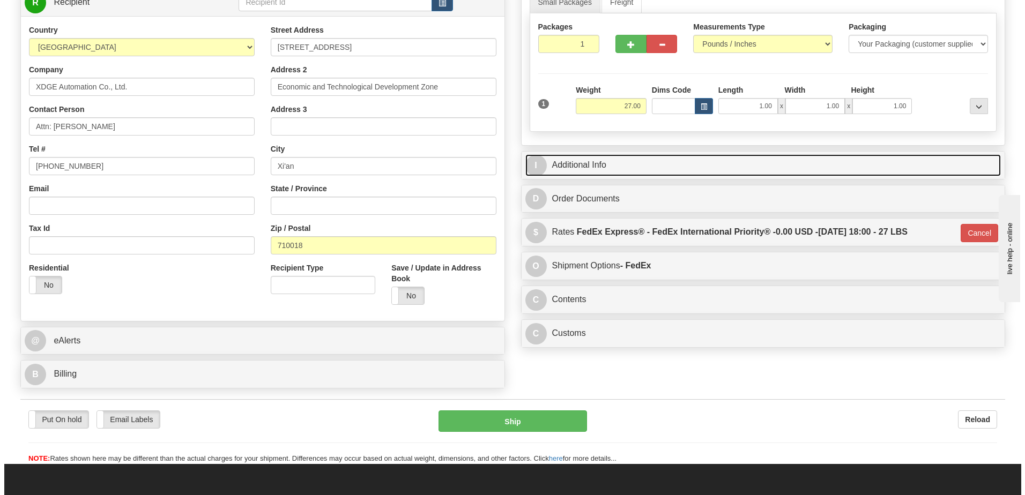
scroll to position [214, 0]
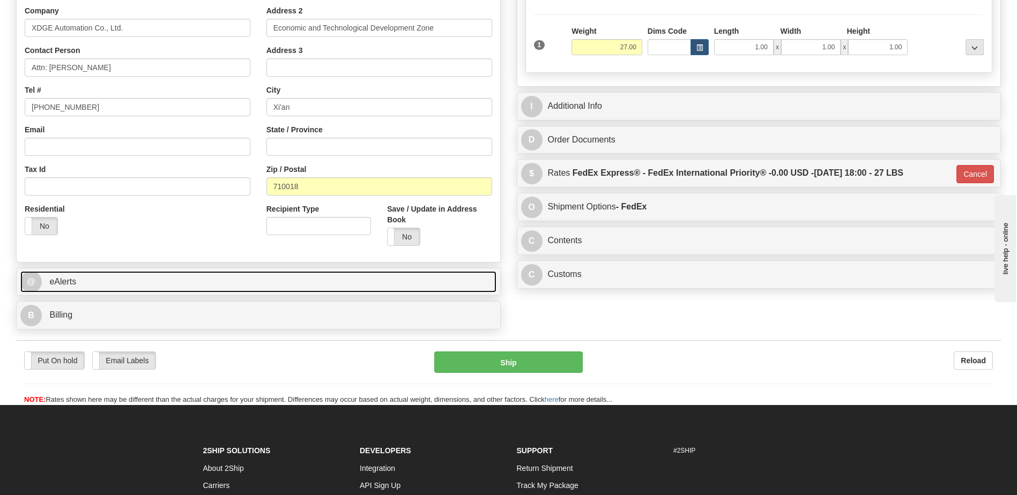
click at [93, 282] on link "@ eAlerts" at bounding box center [258, 282] width 476 height 22
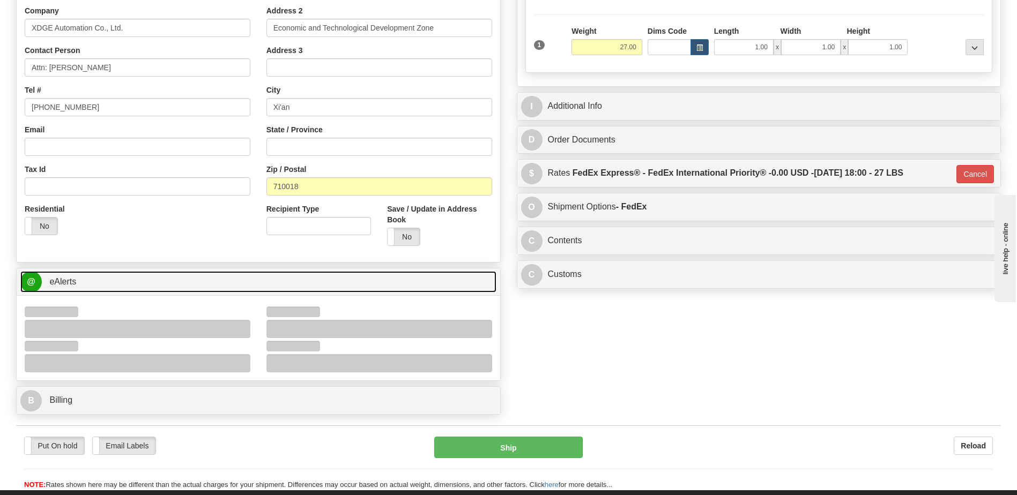
click at [93, 282] on link "@ eAlerts" at bounding box center [258, 282] width 476 height 22
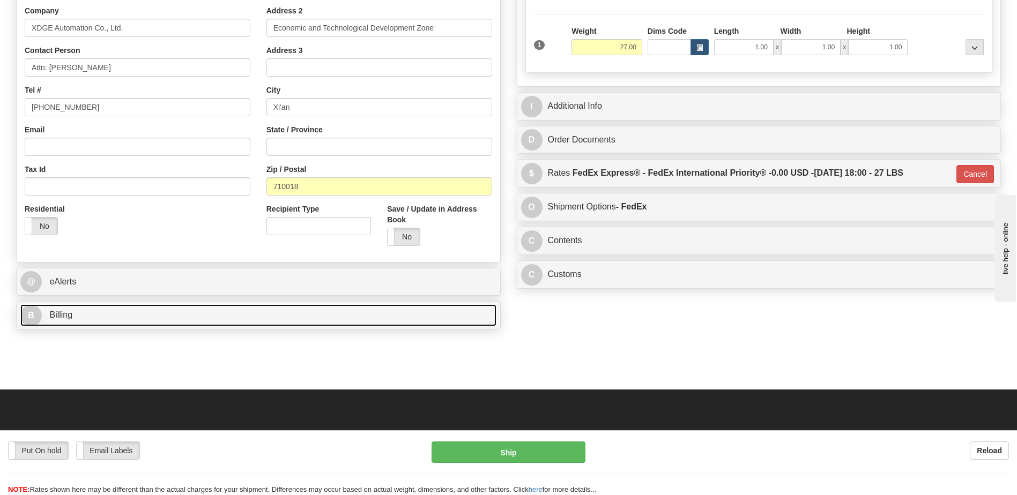
click at [96, 305] on link "B Billing" at bounding box center [258, 316] width 476 height 22
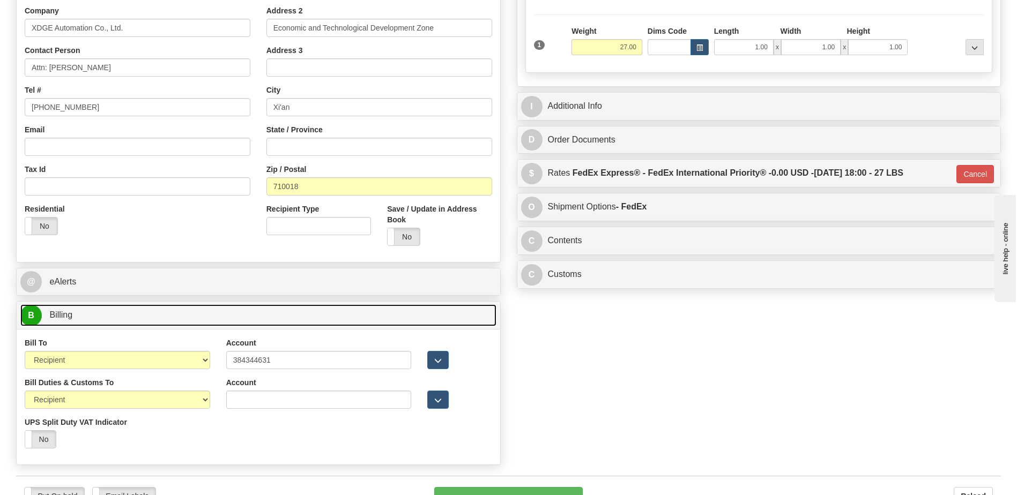
click at [95, 305] on link "B Billing" at bounding box center [258, 316] width 476 height 22
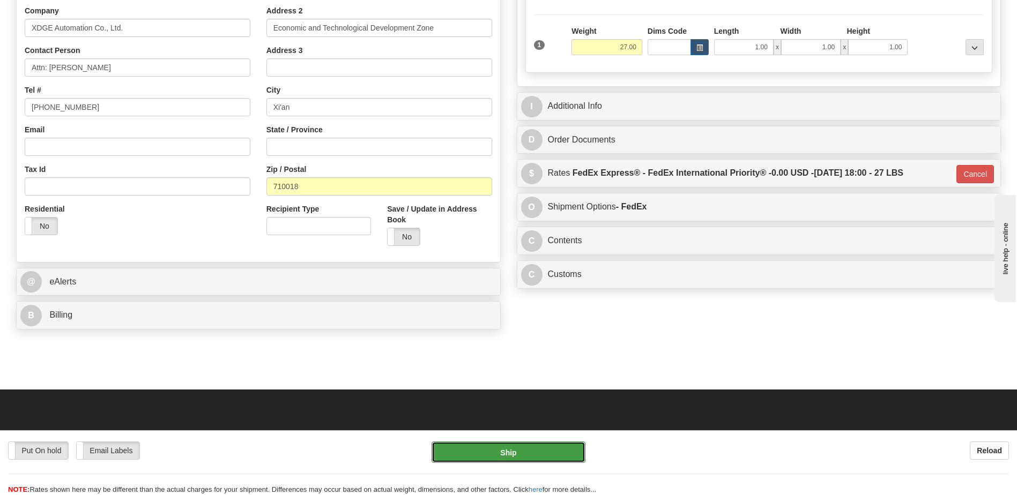
click at [465, 447] on button "Ship" at bounding box center [508, 452] width 153 height 21
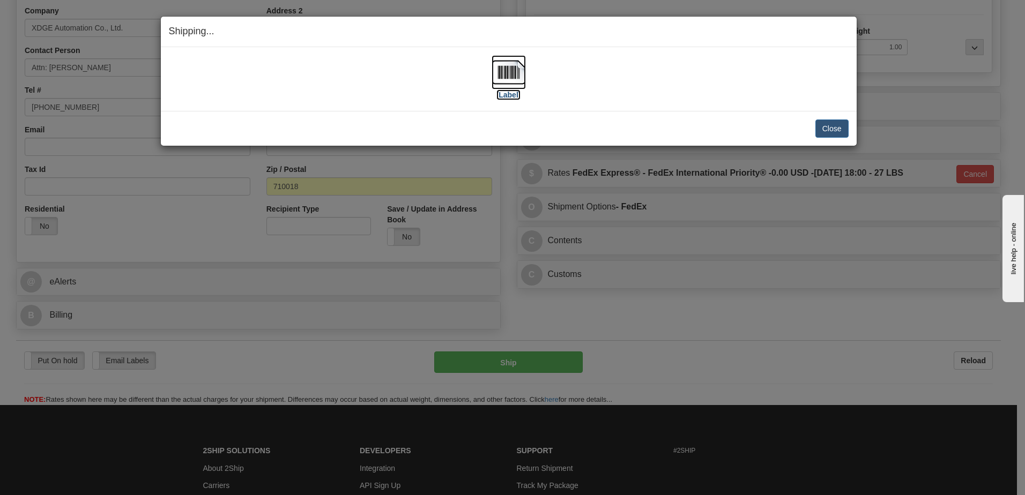
click at [517, 75] on img at bounding box center [509, 72] width 34 height 34
click at [509, 79] on img at bounding box center [509, 72] width 34 height 34
